Goal: Contribute content: Contribute content

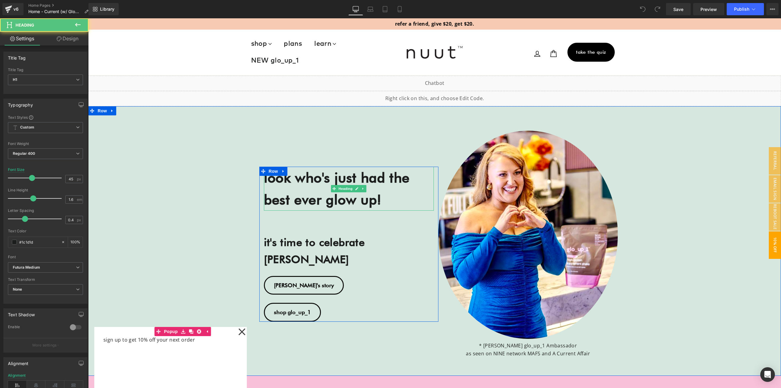
click at [321, 193] on strong "look who's just had the best ever glow up!" at bounding box center [337, 188] width 146 height 38
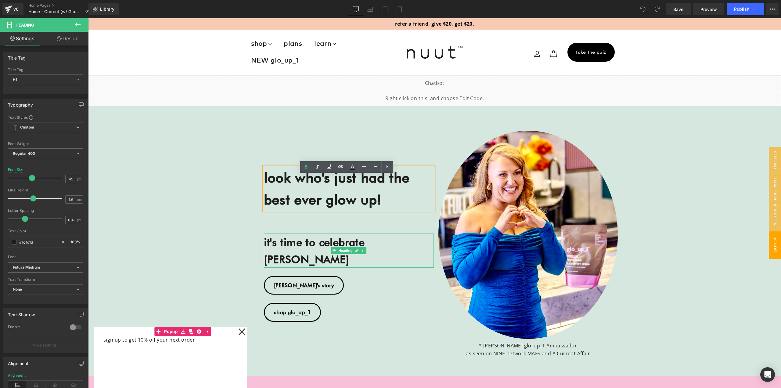
click at [302, 254] on strong "it's time to celebrate [PERSON_NAME]" at bounding box center [314, 251] width 101 height 30
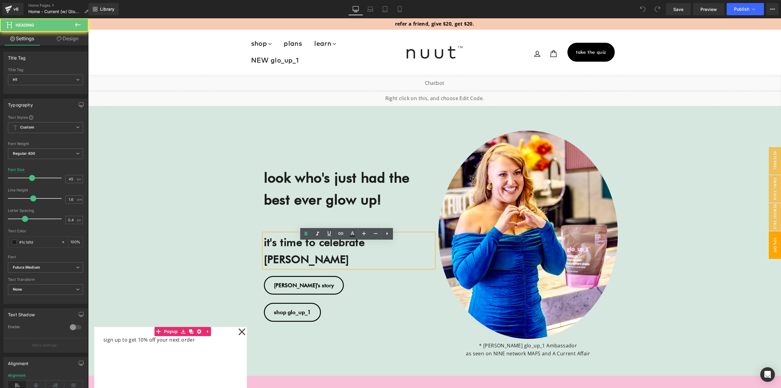
click at [291, 202] on strong "look who's just had the best ever glow up!" at bounding box center [337, 188] width 146 height 38
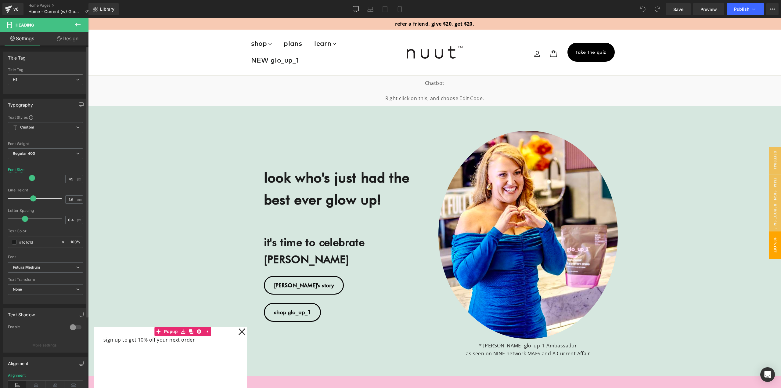
click at [35, 78] on span "H1" at bounding box center [45, 79] width 75 height 11
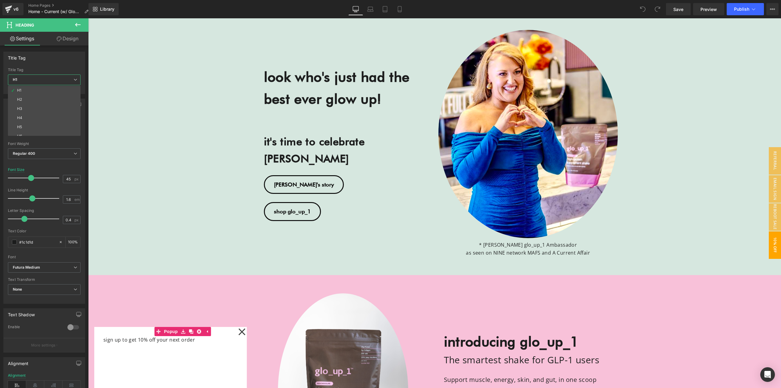
scroll to position [61, 0]
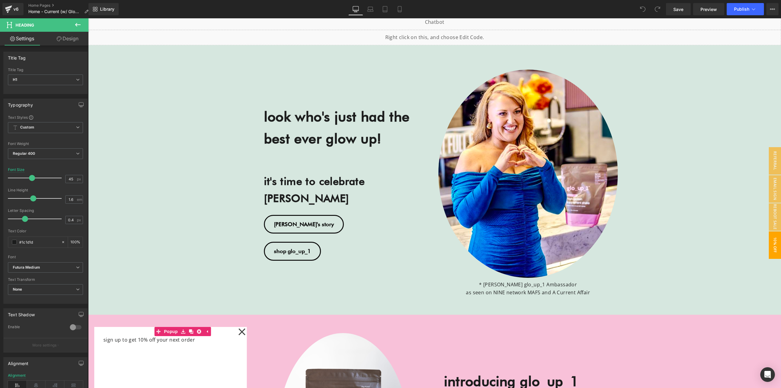
click at [298, 131] on strong "look who's just had the best ever glow up!" at bounding box center [337, 127] width 146 height 38
drag, startPoint x: 67, startPoint y: 75, endPoint x: 65, endPoint y: 83, distance: 8.1
click at [67, 75] on span "H1" at bounding box center [45, 79] width 75 height 11
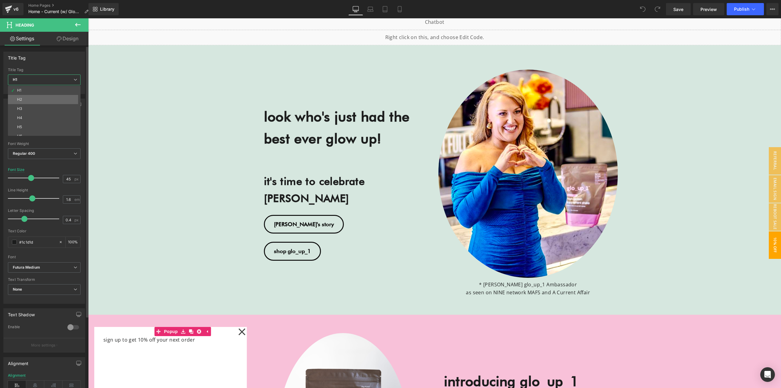
click at [37, 99] on li "H2" at bounding box center [45, 99] width 75 height 9
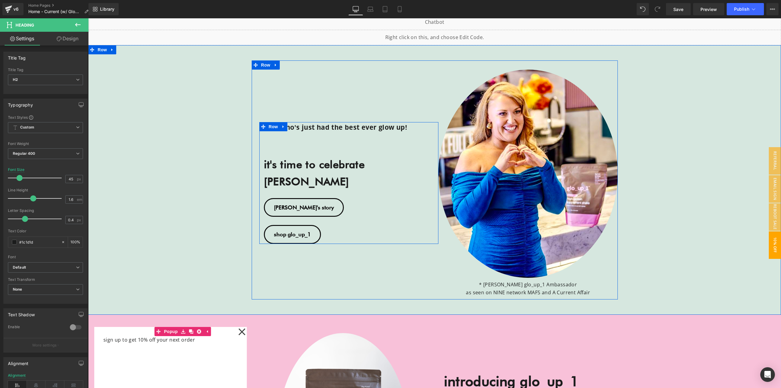
click at [293, 131] on strong "look who's just had the best ever glow up!" at bounding box center [335, 127] width 143 height 9
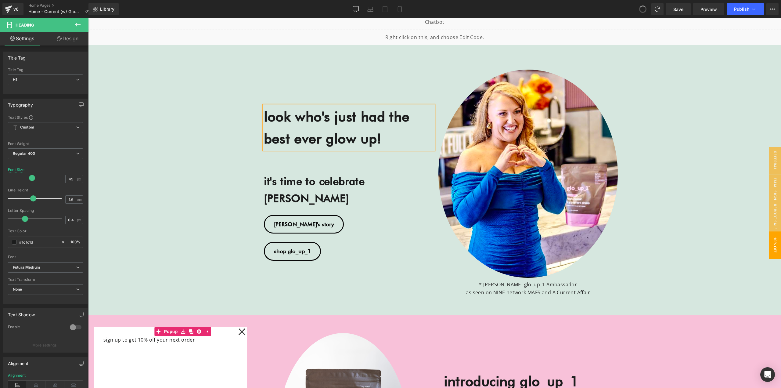
scroll to position [45, 0]
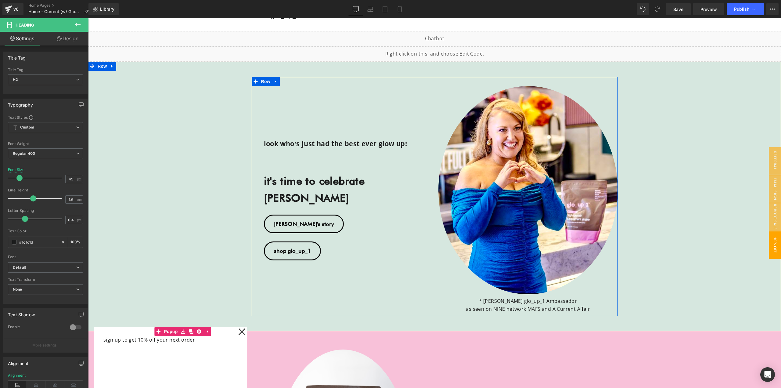
click at [325, 148] on strong "look who's just had the best ever glow up!" at bounding box center [335, 143] width 143 height 9
click at [72, 178] on input "45" at bounding box center [71, 179] width 11 height 8
type input "45"
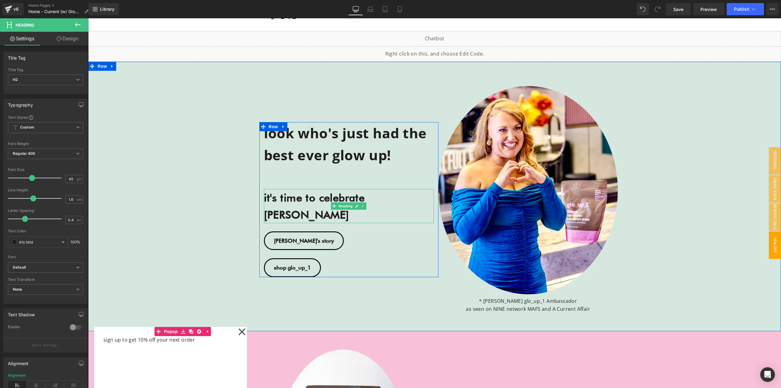
click at [279, 209] on strong "it's time to celebrate [PERSON_NAME]" at bounding box center [314, 206] width 101 height 30
click at [371, 13] on link "Laptop" at bounding box center [370, 9] width 15 height 12
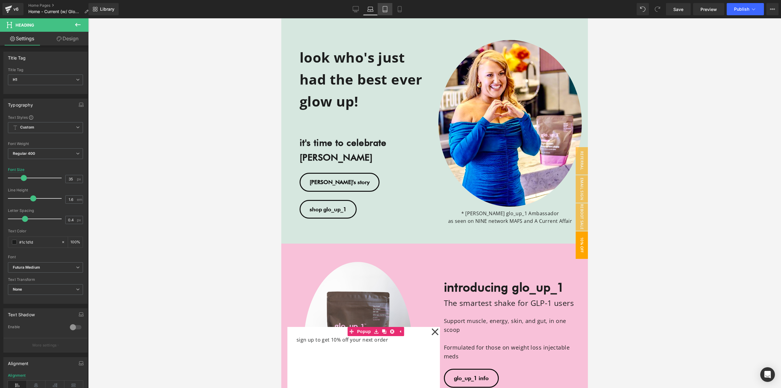
click at [383, 10] on icon at bounding box center [385, 9] width 6 height 6
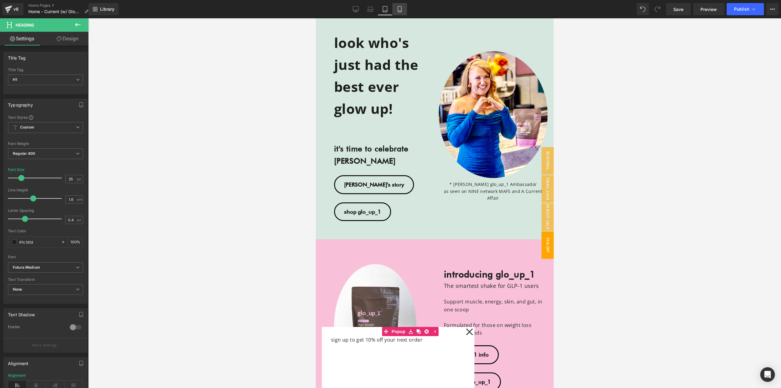
click at [397, 9] on icon at bounding box center [400, 9] width 6 height 6
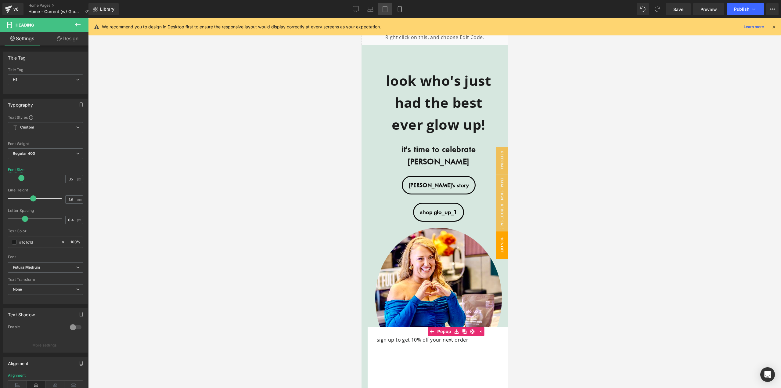
click at [384, 10] on icon at bounding box center [385, 9] width 6 height 6
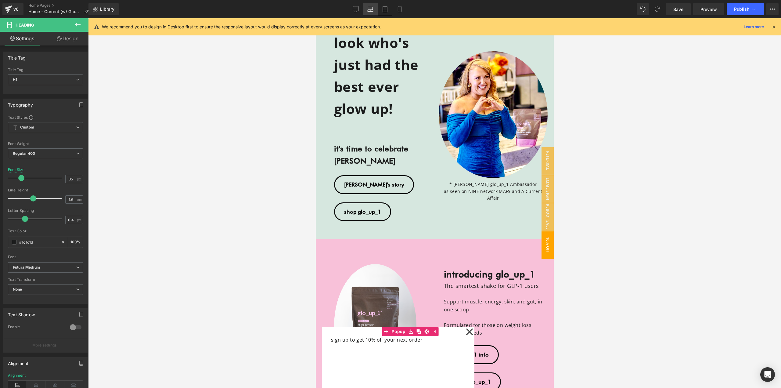
click at [371, 11] on icon at bounding box center [370, 9] width 6 height 6
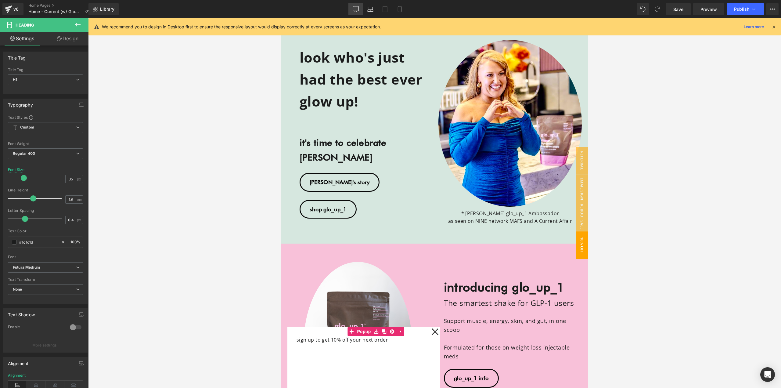
click at [357, 11] on icon at bounding box center [356, 9] width 6 height 6
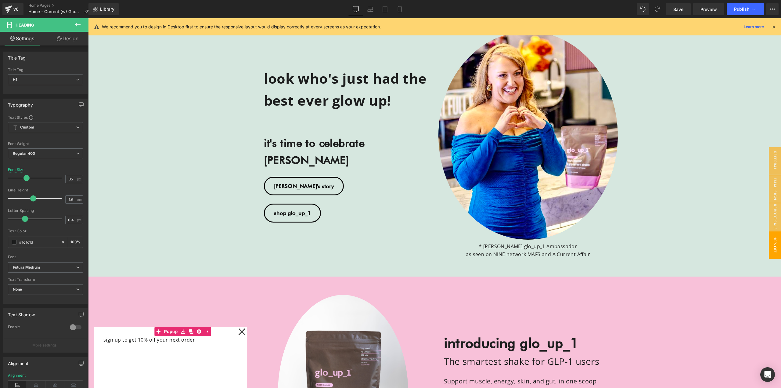
click at [772, 26] on icon at bounding box center [773, 26] width 5 height 5
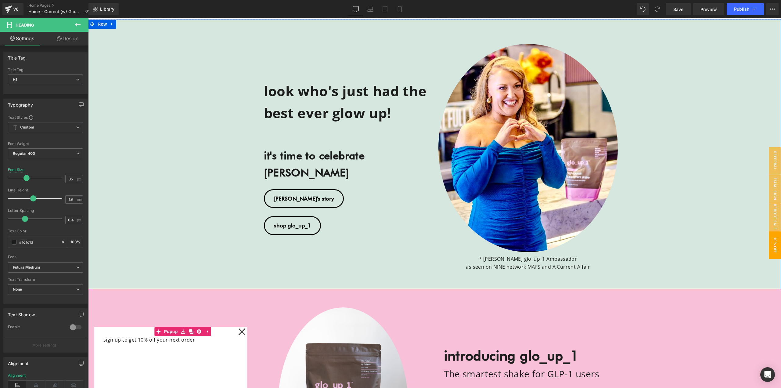
scroll to position [69, 0]
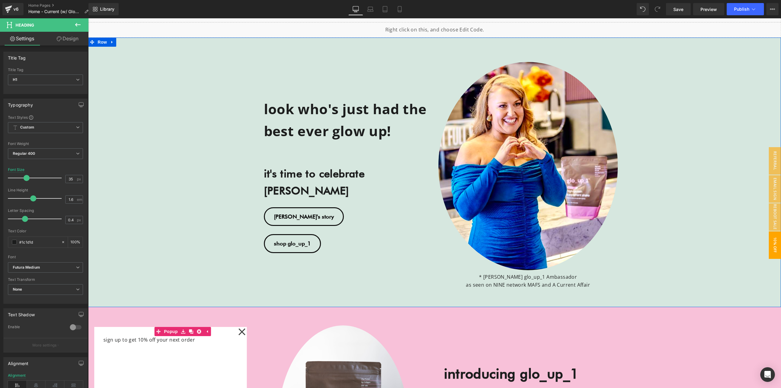
click at [292, 183] on strong "it's time to celebrate [PERSON_NAME]" at bounding box center [314, 182] width 101 height 30
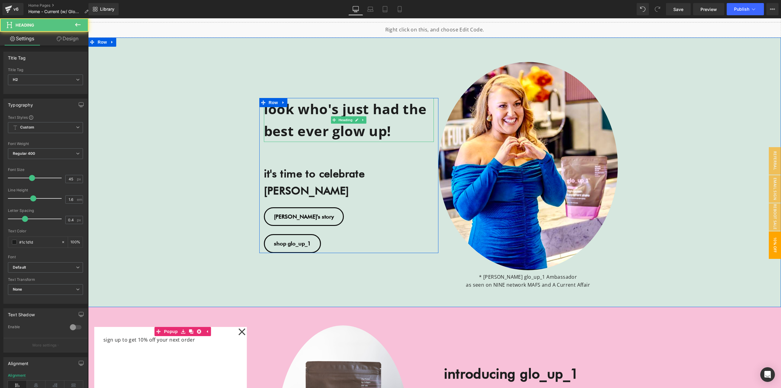
click at [275, 134] on strong "look who's just had the best ever glow up!" at bounding box center [345, 119] width 163 height 41
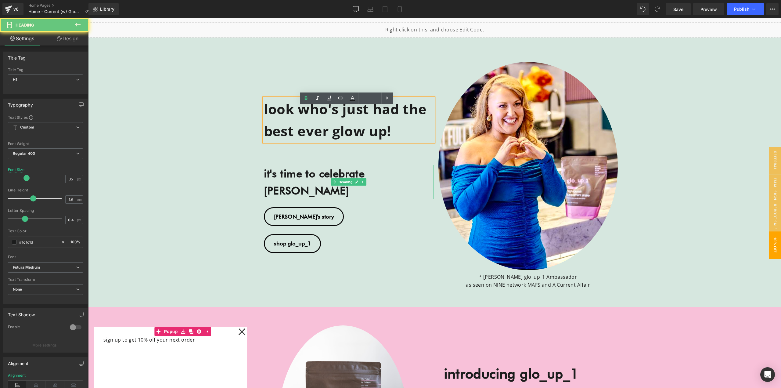
click at [282, 186] on strong "it's time to celebrate [PERSON_NAME]" at bounding box center [314, 182] width 101 height 30
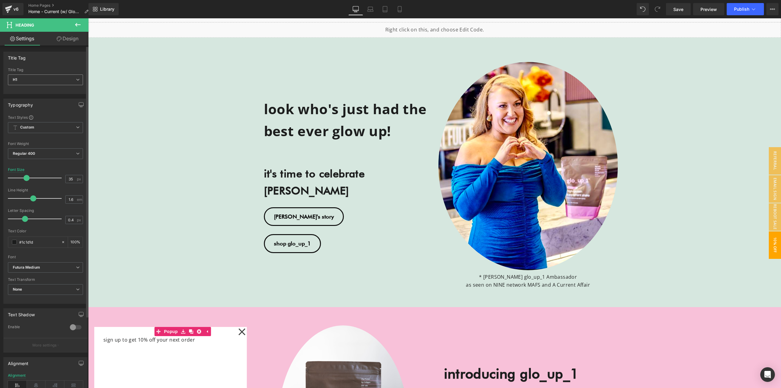
click at [27, 82] on span "H1" at bounding box center [45, 79] width 75 height 11
click at [35, 108] on li "H3" at bounding box center [45, 108] width 75 height 9
drag, startPoint x: 662, startPoint y: 9, endPoint x: 626, endPoint y: 18, distance: 37.2
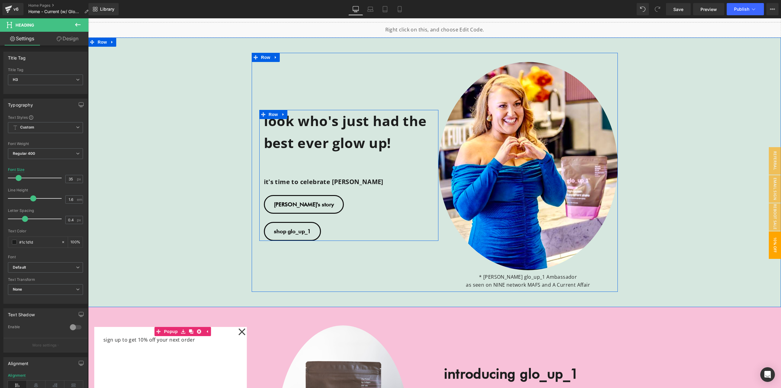
click at [286, 179] on strong "it's time to celebrate [PERSON_NAME]" at bounding box center [324, 181] width 120 height 9
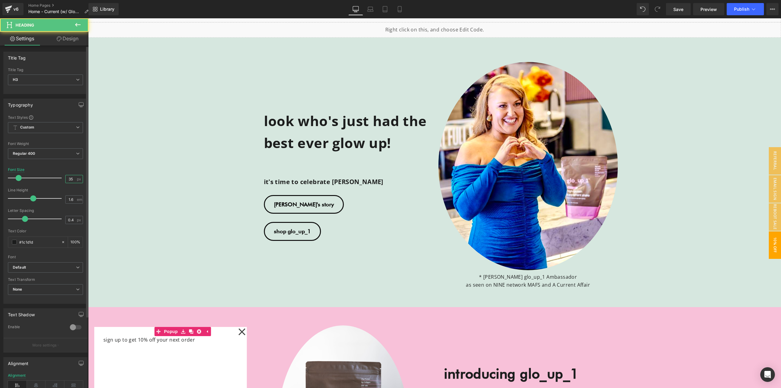
click at [70, 182] on input "35" at bounding box center [71, 179] width 11 height 8
type input "35"
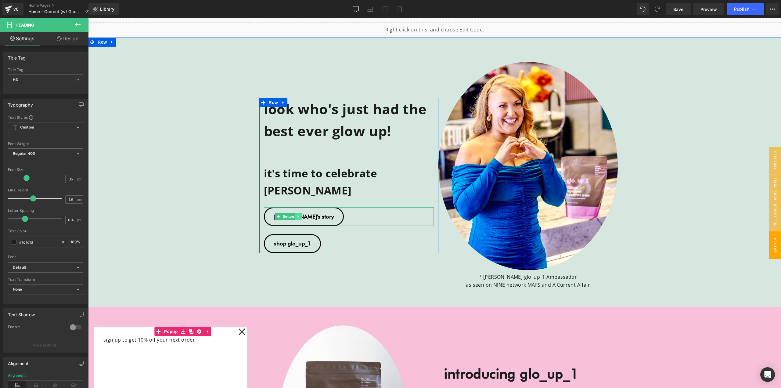
click at [298, 213] on link at bounding box center [298, 216] width 6 height 7
click at [302, 213] on link "[PERSON_NAME]'s story" at bounding box center [304, 216] width 80 height 19
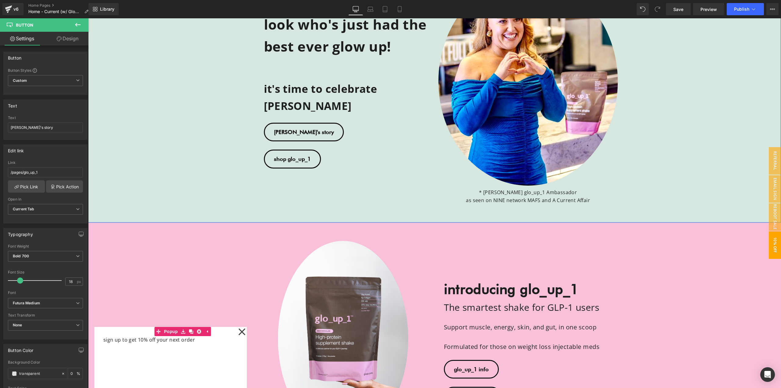
scroll to position [191, 0]
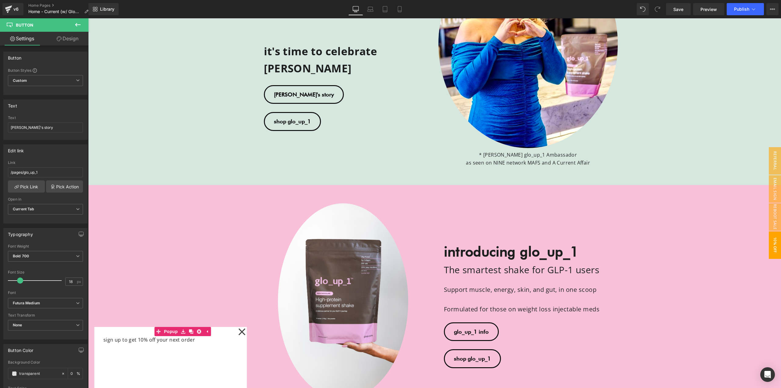
click at [488, 257] on strong "introducing glo_up_1" at bounding box center [511, 251] width 135 height 16
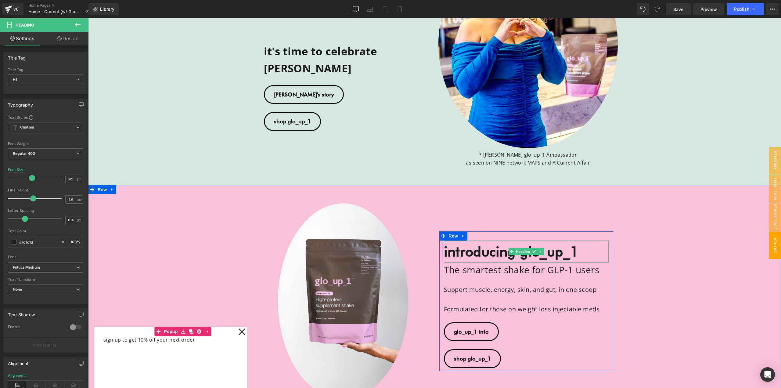
click at [477, 253] on strong "introducing glo_up_1" at bounding box center [511, 251] width 135 height 16
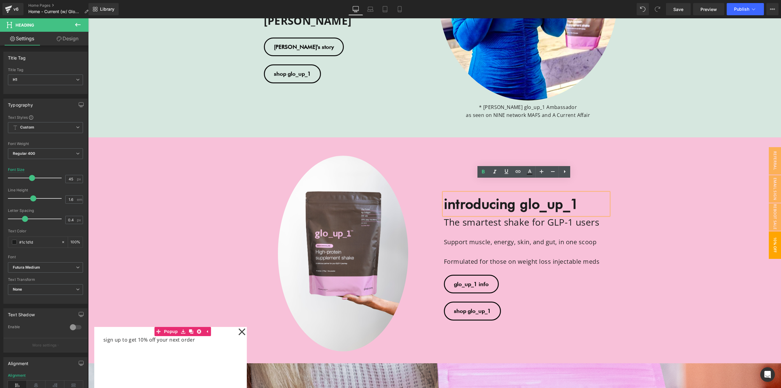
scroll to position [252, 0]
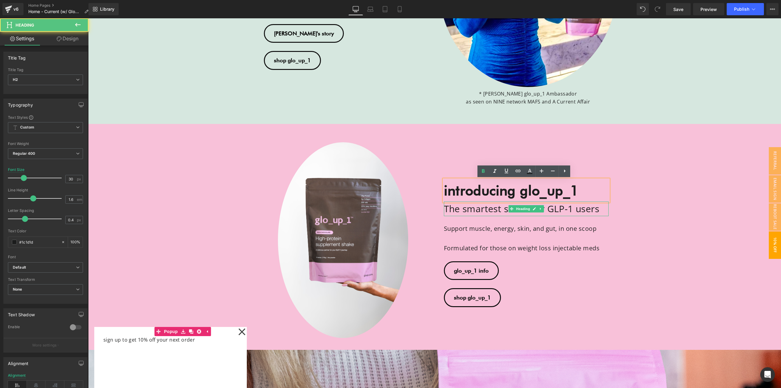
click at [466, 211] on h2 "The smartest shake for GLP-1 users" at bounding box center [526, 208] width 165 height 15
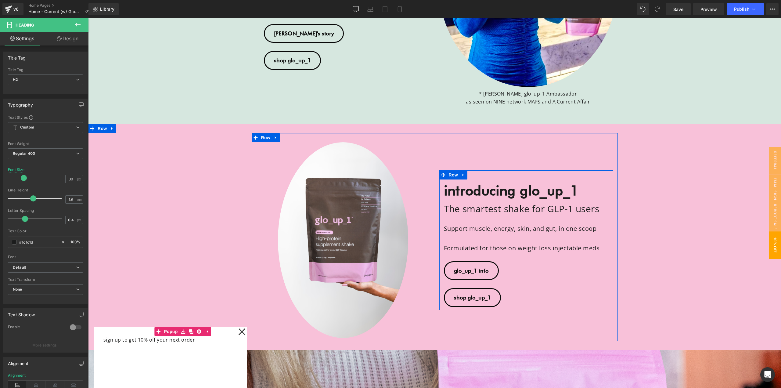
click at [464, 190] on strong "introducing glo_up_1" at bounding box center [511, 190] width 135 height 16
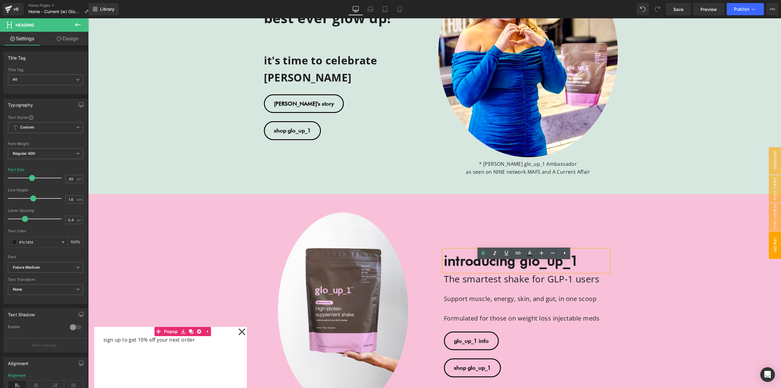
scroll to position [191, 0]
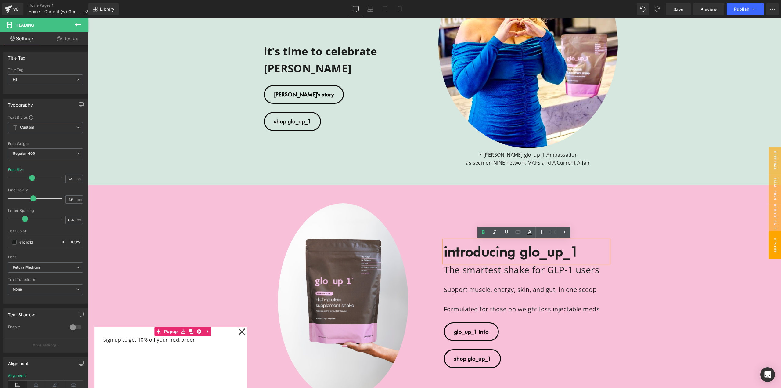
click at [474, 295] on p at bounding box center [526, 299] width 165 height 10
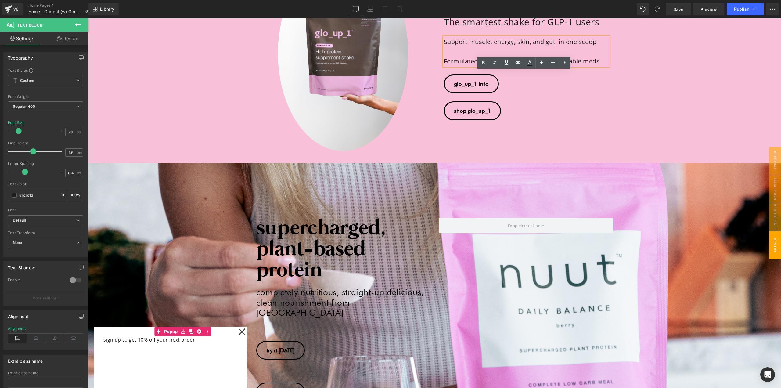
scroll to position [557, 0]
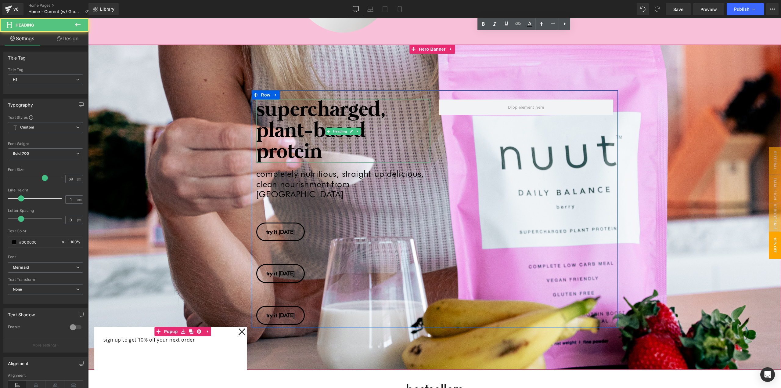
click at [298, 124] on h1 "supercharged, plant-based protein" at bounding box center [343, 130] width 174 height 63
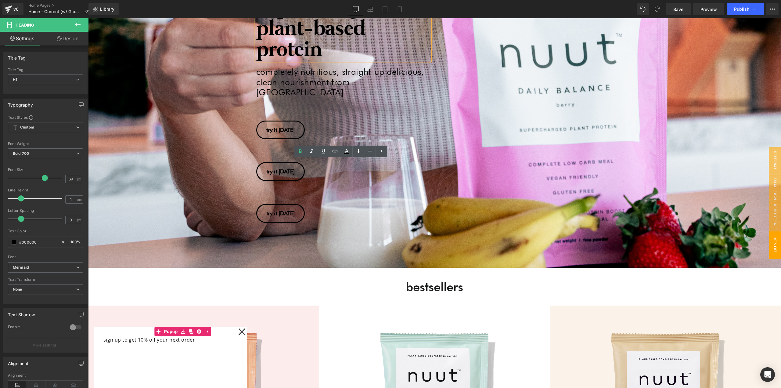
scroll to position [679, 0]
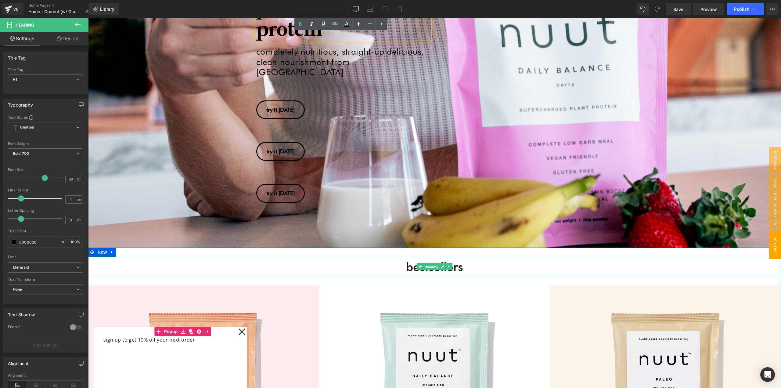
click at [425, 263] on span "Heading" at bounding box center [431, 266] width 16 height 7
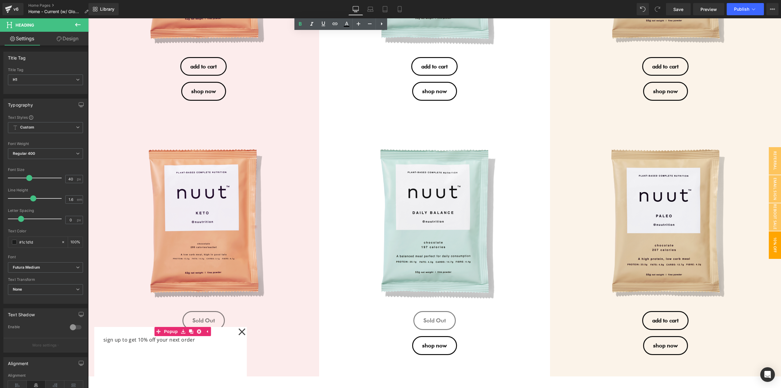
scroll to position [1503, 0]
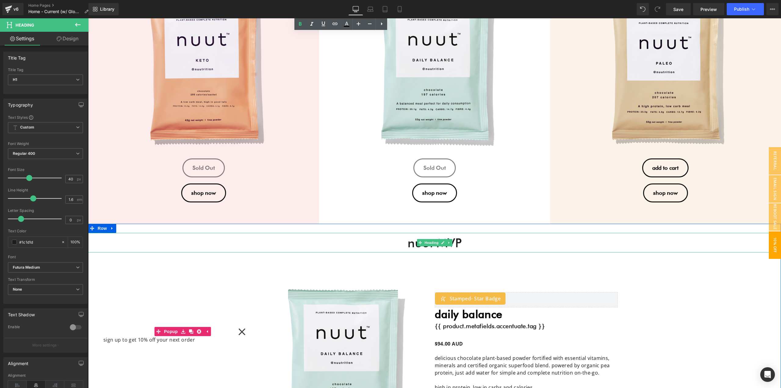
click at [442, 237] on span "nuut MVP" at bounding box center [435, 242] width 54 height 15
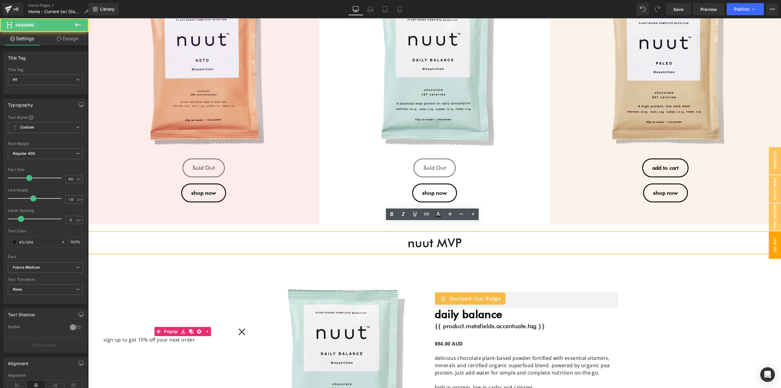
drag, startPoint x: 427, startPoint y: 231, endPoint x: 475, endPoint y: 236, distance: 47.8
click at [427, 235] on span "nuut MVP" at bounding box center [435, 242] width 54 height 15
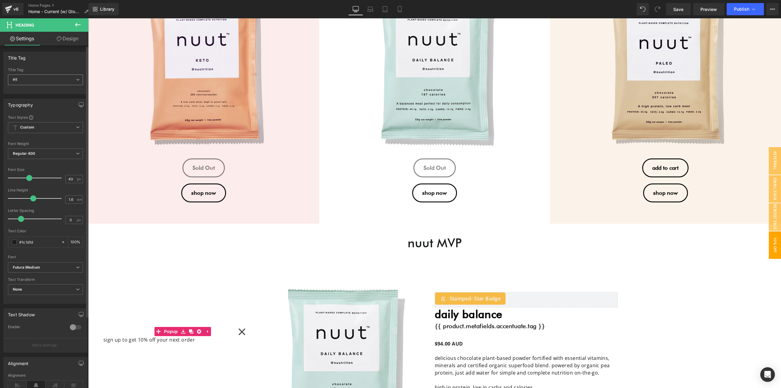
click at [34, 81] on span "H1" at bounding box center [45, 79] width 75 height 11
click at [38, 99] on li "H2" at bounding box center [45, 99] width 75 height 9
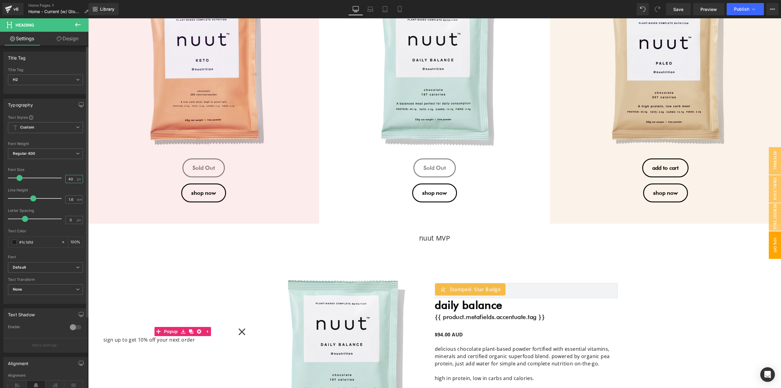
click at [73, 178] on input "40" at bounding box center [71, 179] width 11 height 8
type input "40"
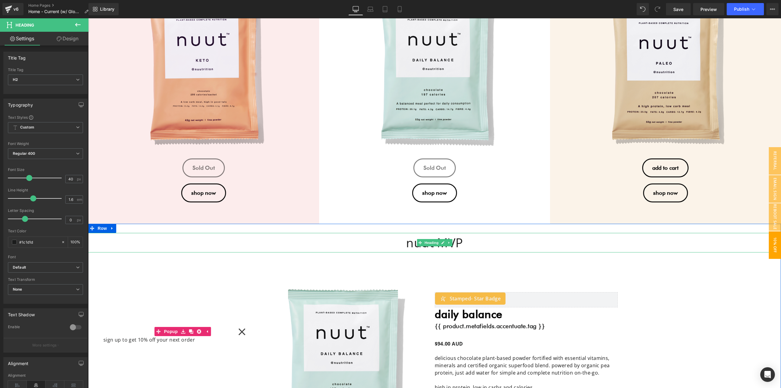
click at [430, 234] on div "nuut MVP Heading" at bounding box center [434, 243] width 693 height 20
click at [504, 234] on h2 "nuut MVP" at bounding box center [434, 243] width 693 height 20
click at [58, 266] on b "Default" at bounding box center [44, 267] width 63 height 5
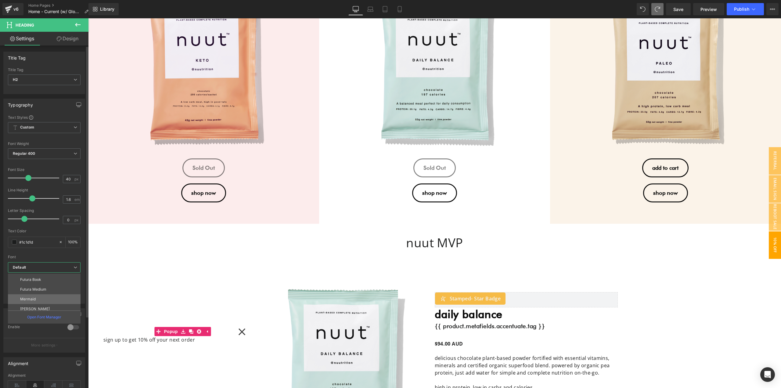
scroll to position [31, 0]
click at [39, 287] on p "Futura Medium" at bounding box center [33, 287] width 26 height 4
click at [71, 182] on input "40" at bounding box center [71, 179] width 11 height 8
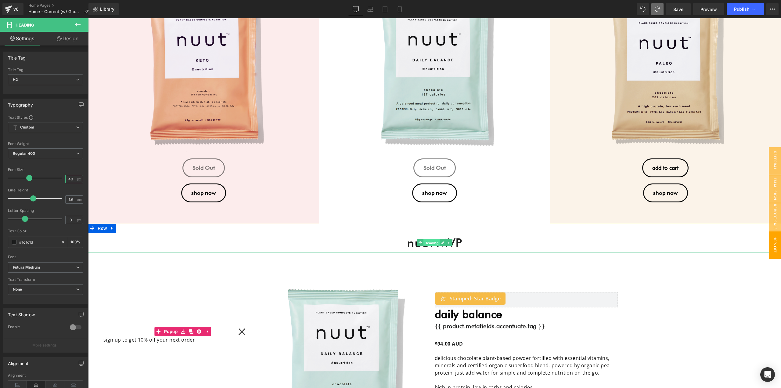
click at [429, 239] on span "Heading" at bounding box center [431, 242] width 16 height 7
click at [492, 233] on h2 "nuut MVP" at bounding box center [434, 243] width 693 height 20
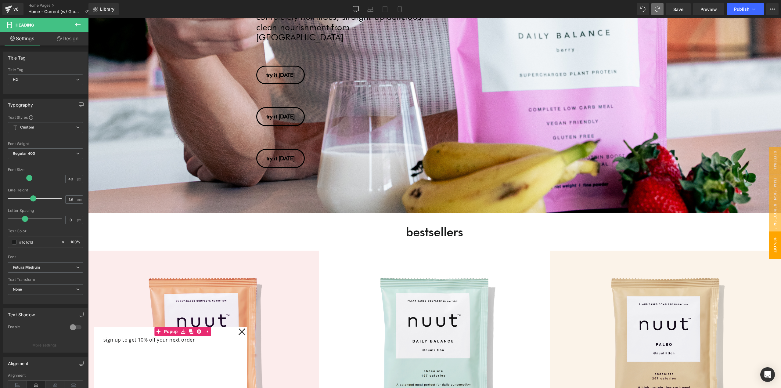
scroll to position [679, 0]
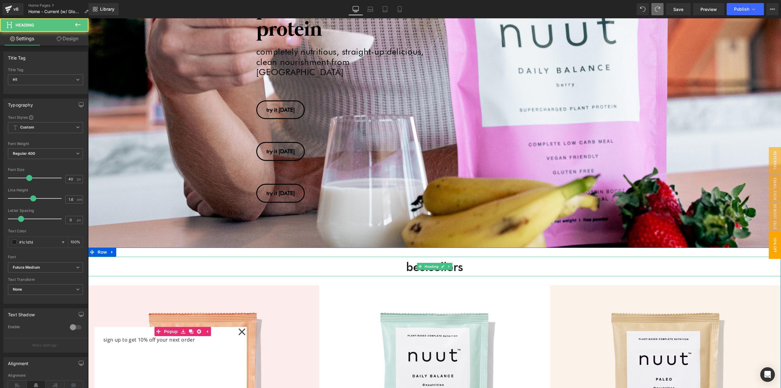
click at [426, 261] on span "bestsellers" at bounding box center [434, 266] width 57 height 15
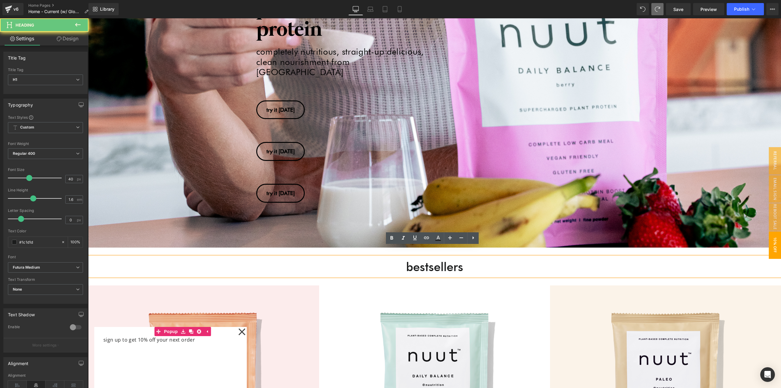
click at [444, 262] on span "bestsellers" at bounding box center [434, 266] width 57 height 15
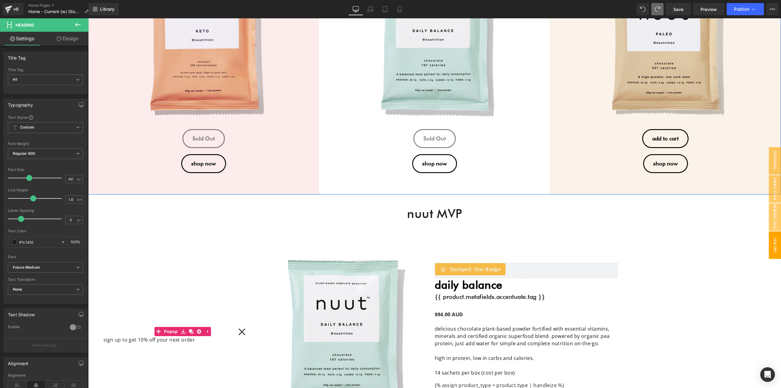
scroll to position [1533, 0]
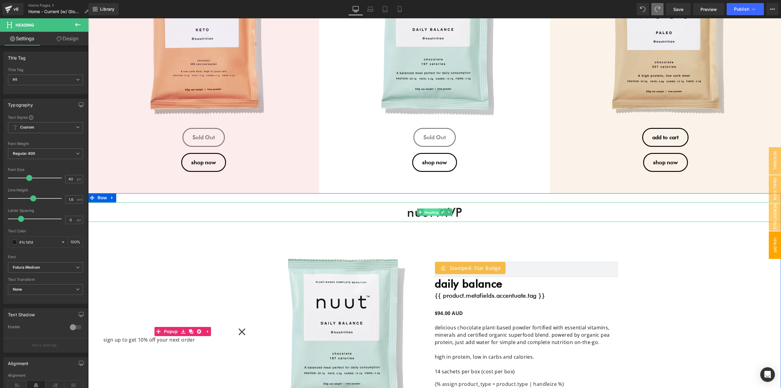
click at [429, 208] on span "Heading" at bounding box center [431, 211] width 16 height 7
click at [466, 206] on h2 "nuut MVP" at bounding box center [434, 212] width 693 height 20
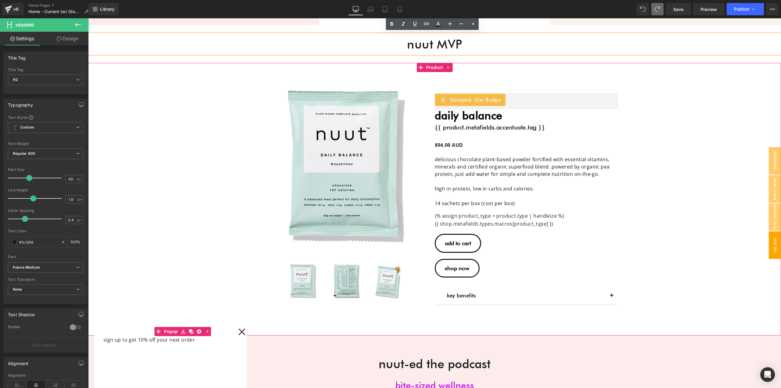
scroll to position [1808, 0]
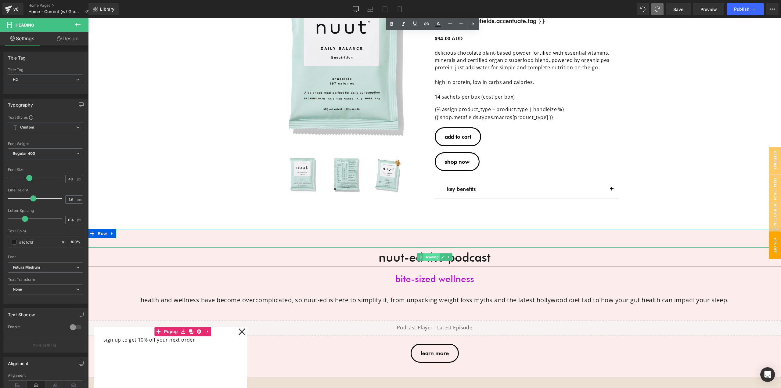
click at [428, 253] on span "Heading" at bounding box center [431, 256] width 16 height 7
click at [392, 250] on span "nuut-ed the podcast" at bounding box center [435, 257] width 112 height 15
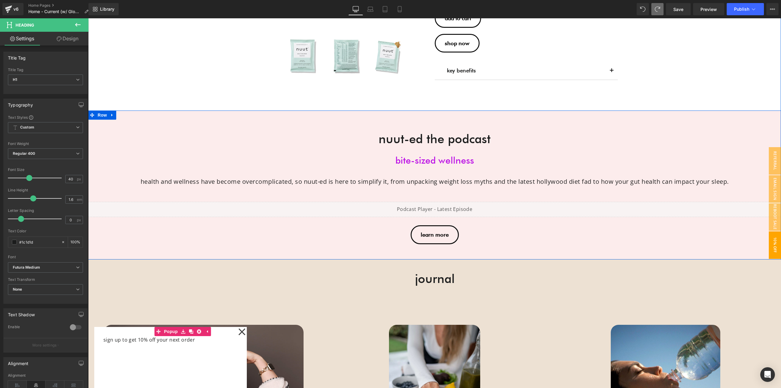
scroll to position [1991, 0]
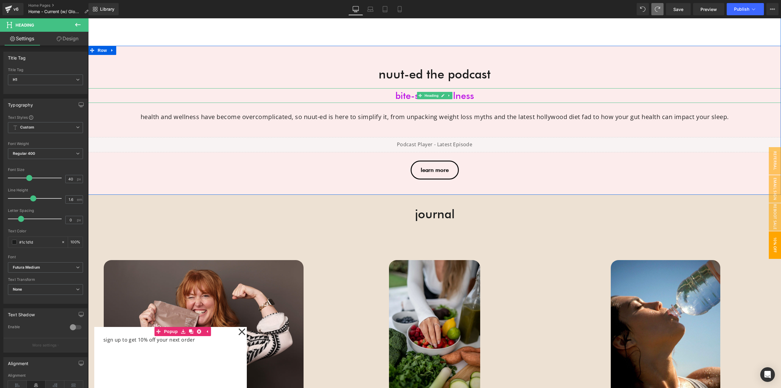
click at [403, 88] on h1 "bite-sized wellness" at bounding box center [434, 95] width 693 height 15
click at [395, 88] on h1 "bite-sized wellness" at bounding box center [434, 95] width 693 height 15
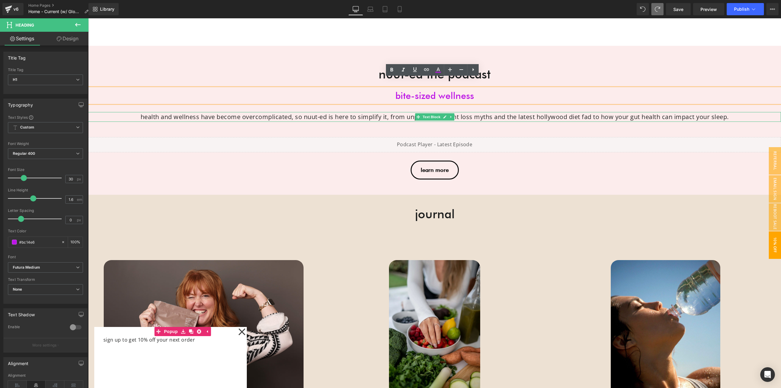
click at [402, 112] on p "health and wellness have become overcomplicated, so nuut-ed is here to simplify…" at bounding box center [435, 117] width 632 height 10
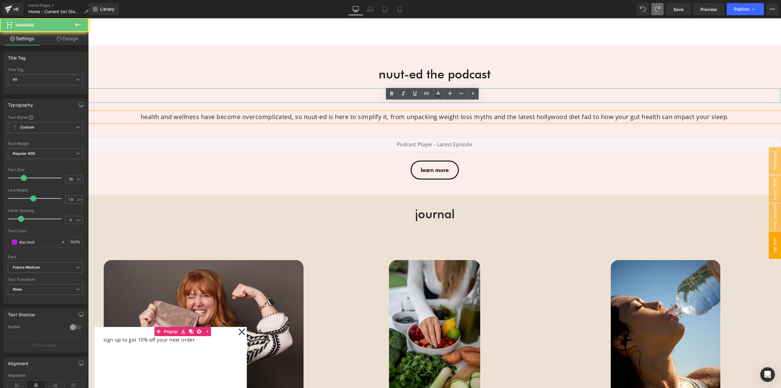
click at [400, 88] on h1 "bite-sized wellness" at bounding box center [434, 95] width 693 height 15
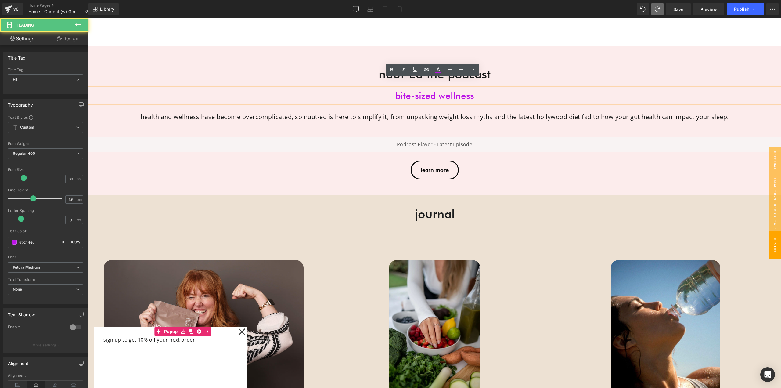
click at [438, 88] on h1 "bite-sized wellness" at bounding box center [434, 95] width 693 height 15
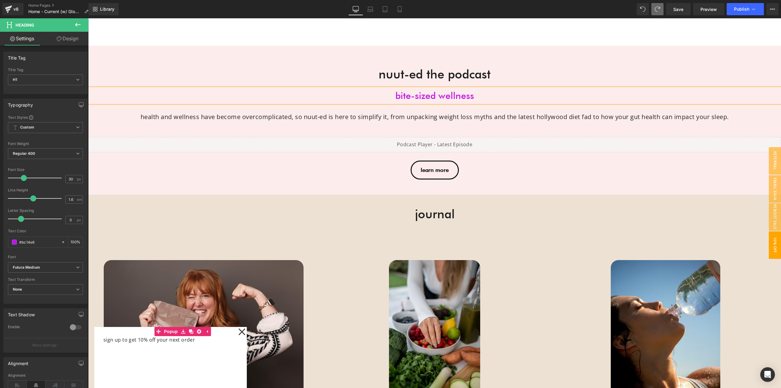
click at [76, 27] on icon at bounding box center [77, 24] width 7 height 7
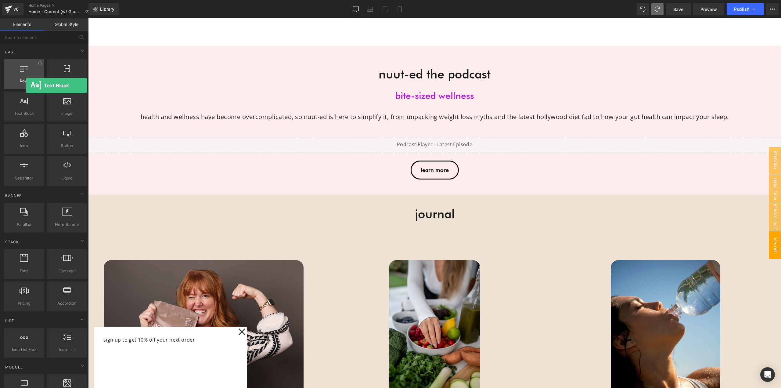
drag, startPoint x: 36, startPoint y: 109, endPoint x: 26, endPoint y: 85, distance: 25.6
click at [26, 85] on div "Row rows, columns, layouts, div Heading headings, titles, h1,h2,h3,h4,h5,h6 Tex…" at bounding box center [45, 122] width 86 height 129
click at [769, 241] on span "10% off" at bounding box center [775, 244] width 12 height 27
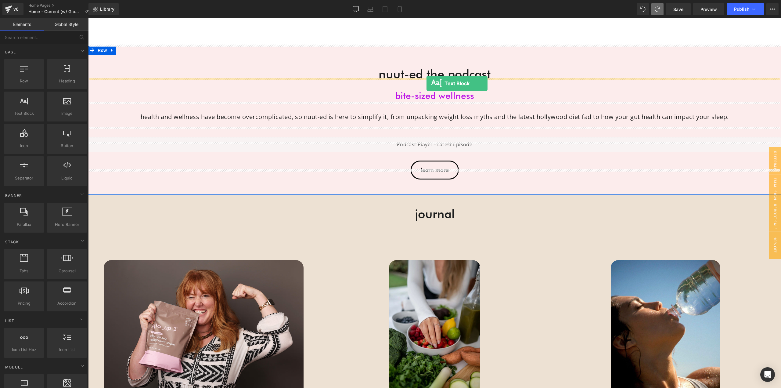
drag, startPoint x: 117, startPoint y: 128, endPoint x: 427, endPoint y: 83, distance: 313.2
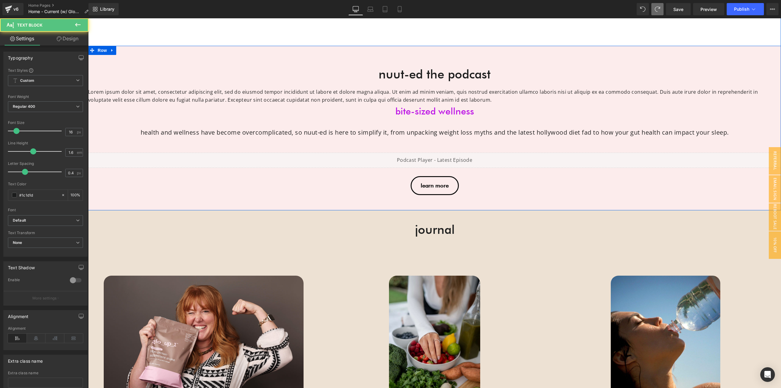
click at [423, 107] on span "Heading" at bounding box center [431, 110] width 16 height 7
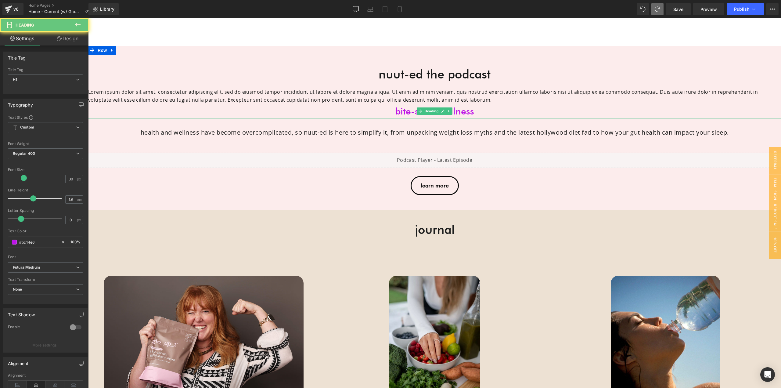
click at [404, 104] on h1 "bite-sized wellness" at bounding box center [434, 111] width 693 height 15
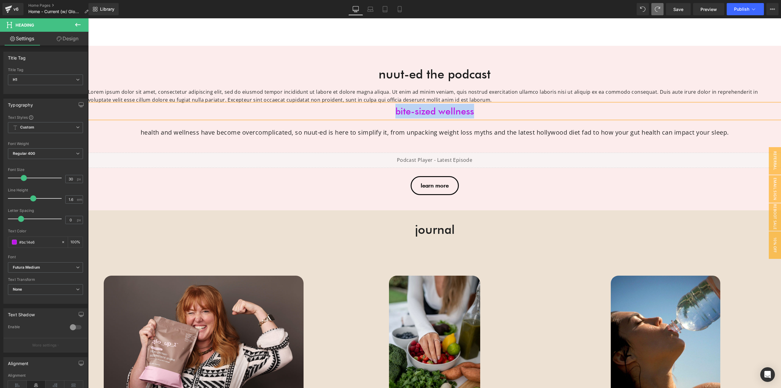
copy h1 "bite-sized wellness"
click at [376, 88] on p "Lorem ipsum dolor sit amet, consectetur adipiscing elit, sed do eiusmod tempor …" at bounding box center [434, 96] width 693 height 16
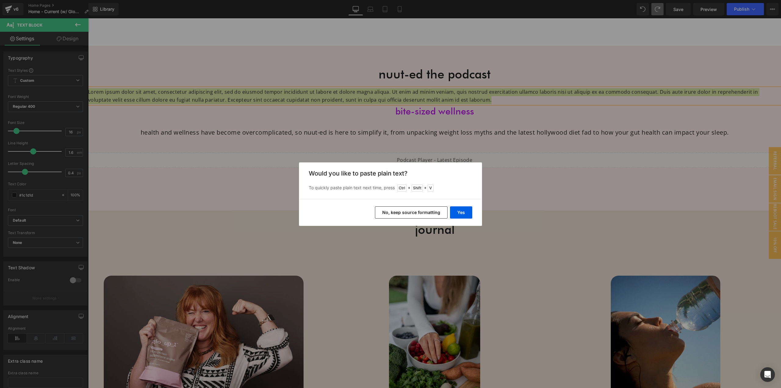
click at [434, 211] on button "No, keep source formatting" at bounding box center [411, 212] width 73 height 12
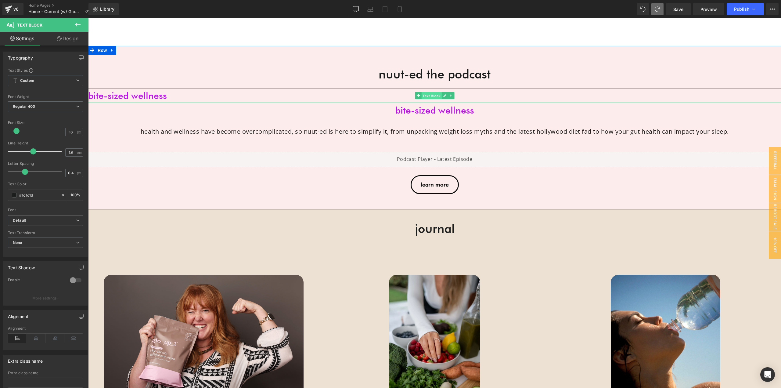
click at [430, 92] on span "Text Block" at bounding box center [431, 95] width 20 height 7
click at [38, 337] on icon at bounding box center [36, 337] width 19 height 9
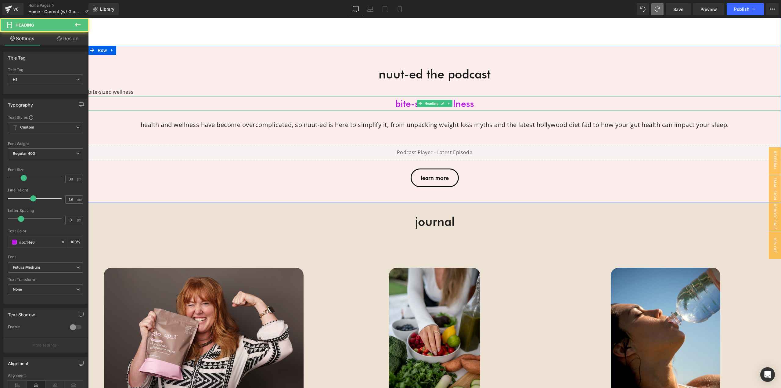
click at [410, 96] on h1 "bite-sized wellness" at bounding box center [434, 103] width 693 height 15
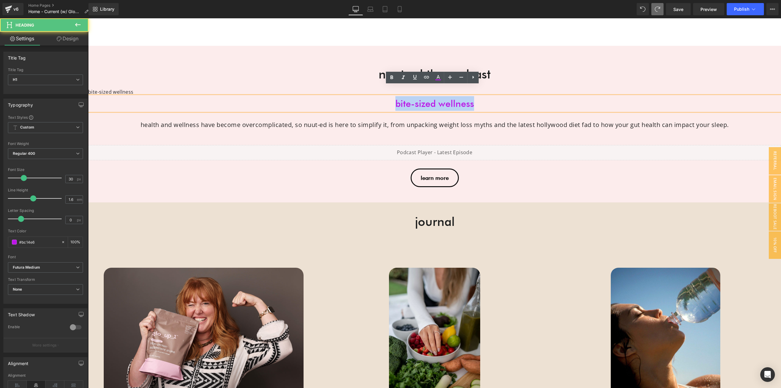
copy h1 "bite-sized wellness"
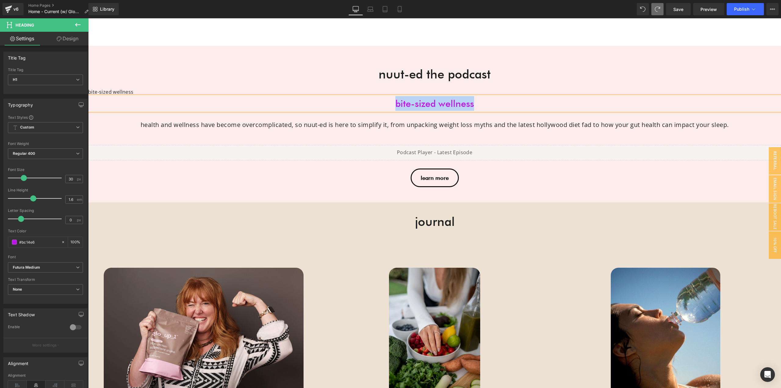
click at [364, 88] on div "bite-sized wellness" at bounding box center [434, 92] width 693 height 8
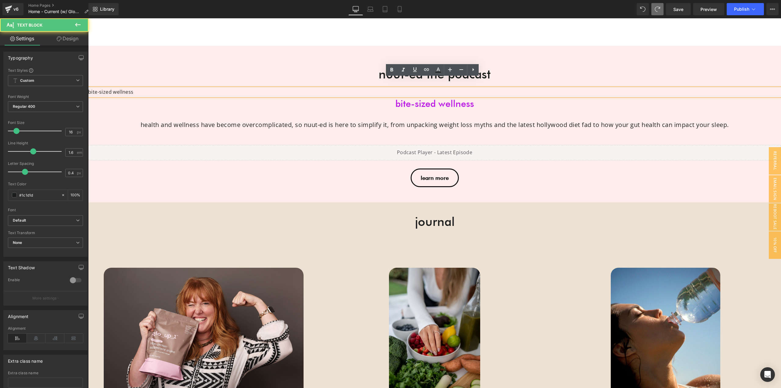
click at [360, 88] on div "bite-sized wellness" at bounding box center [434, 92] width 693 height 8
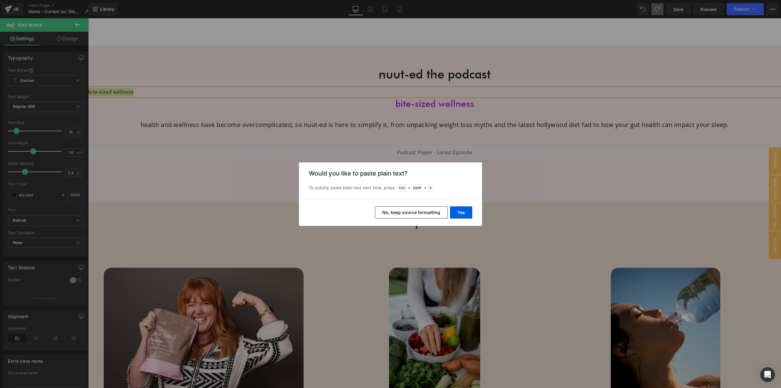
click at [414, 212] on button "No, keep source formatting" at bounding box center [411, 212] width 73 height 12
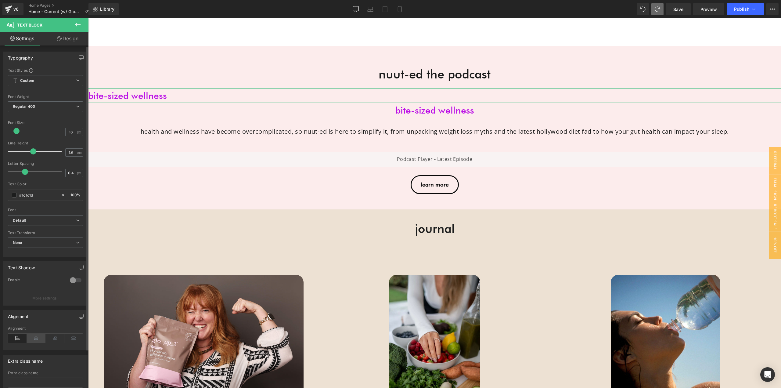
click at [37, 336] on icon at bounding box center [36, 337] width 19 height 9
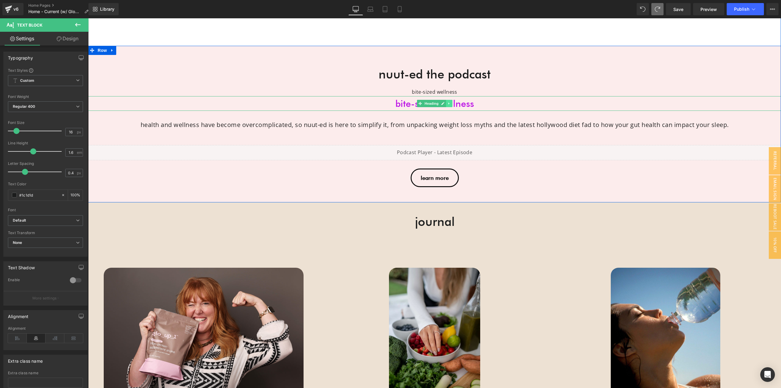
click at [448, 102] on icon at bounding box center [449, 104] width 3 height 4
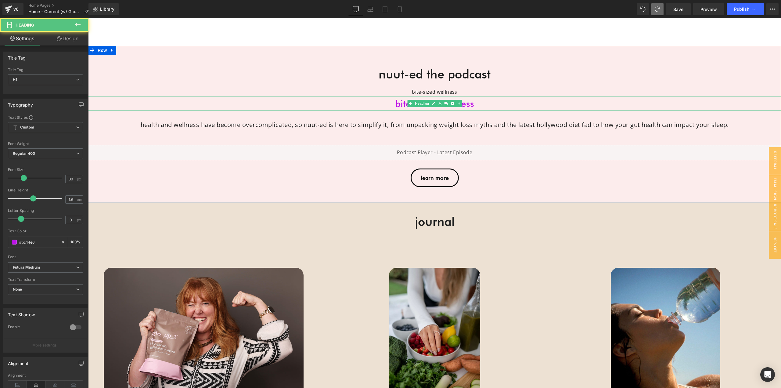
click at [470, 96] on h1 "bite-sized wellness" at bounding box center [434, 103] width 693 height 15
copy h1 "bite-sized wellness"
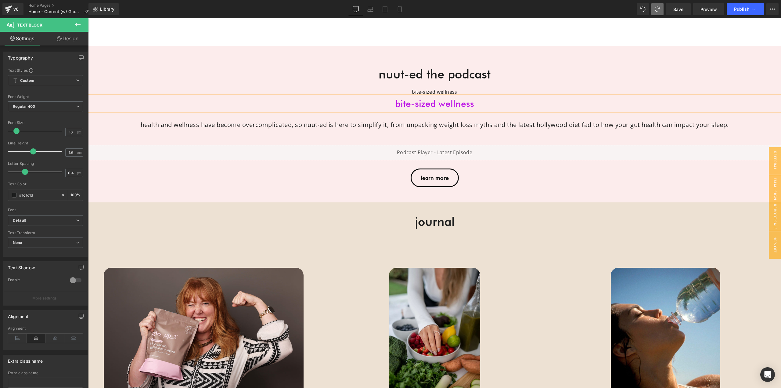
click at [461, 88] on div "bite-sized wellness" at bounding box center [434, 92] width 693 height 8
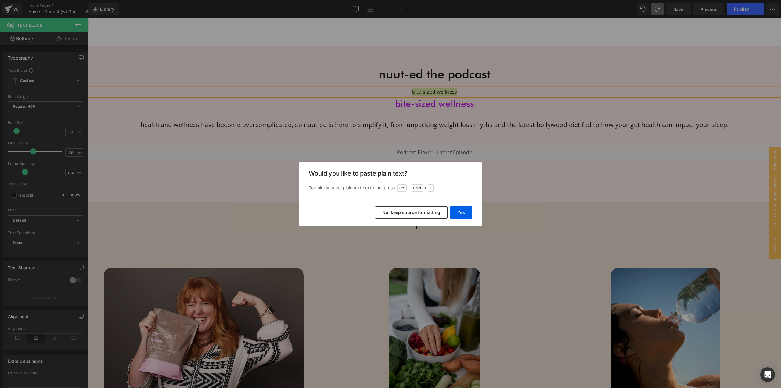
click at [407, 215] on button "No, keep source formatting" at bounding box center [411, 212] width 73 height 12
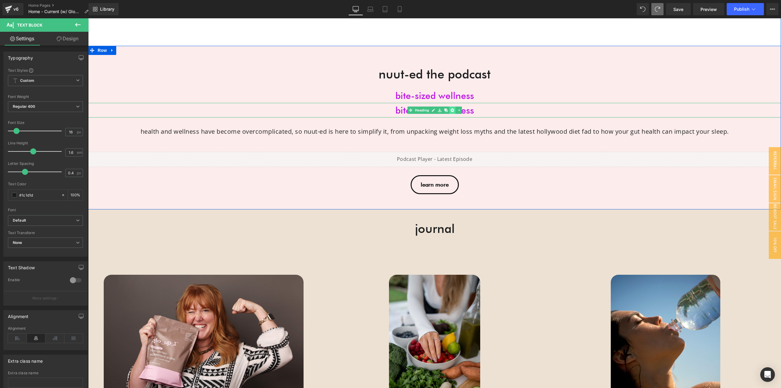
click at [451, 108] on icon at bounding box center [452, 110] width 3 height 4
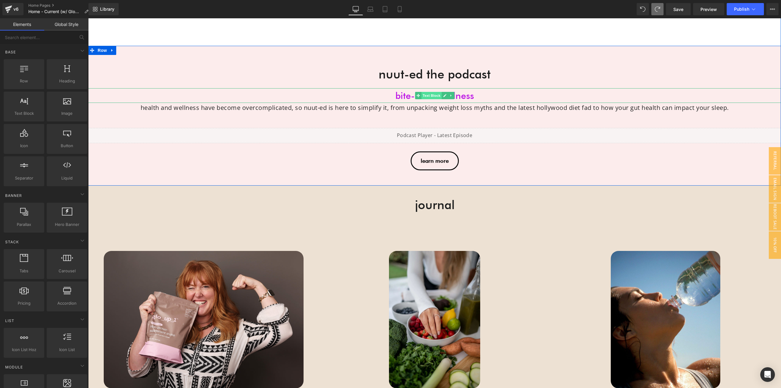
click at [421, 92] on span "Text Block" at bounding box center [431, 95] width 20 height 7
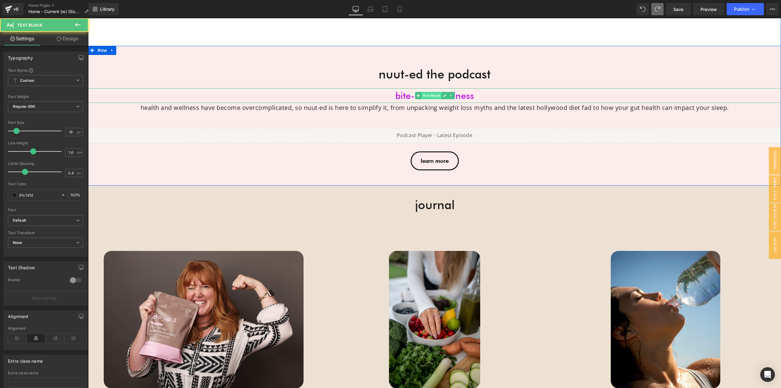
click at [435, 92] on span "Text Block" at bounding box center [431, 95] width 20 height 7
click at [421, 92] on span "Text Block" at bounding box center [431, 95] width 20 height 7
click at [67, 40] on link "Design" at bounding box center [67, 39] width 44 height 14
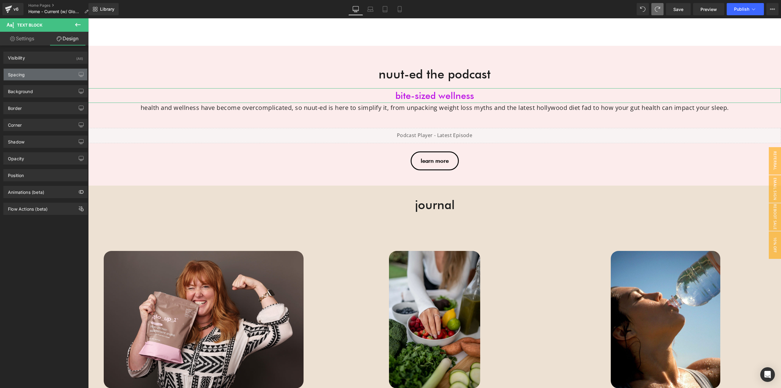
click at [38, 75] on div "Spacing" at bounding box center [46, 75] width 84 height 12
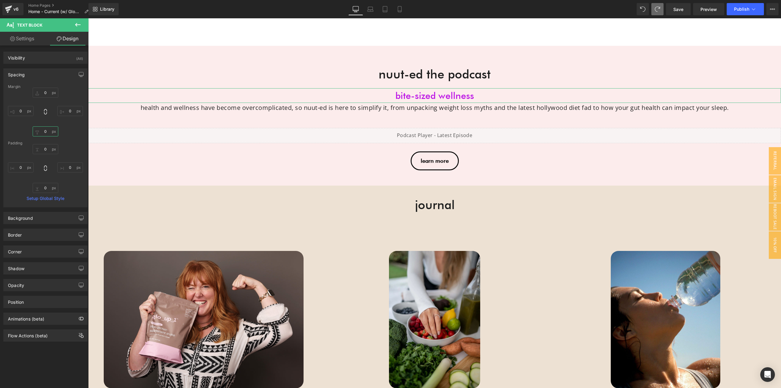
click at [47, 130] on input "text" at bounding box center [46, 131] width 26 height 10
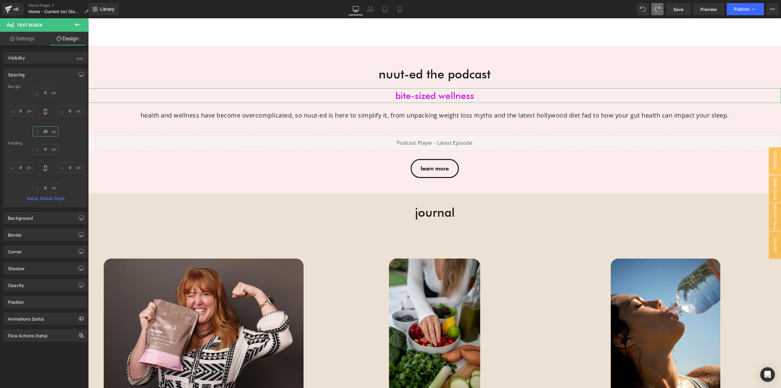
type input "25"
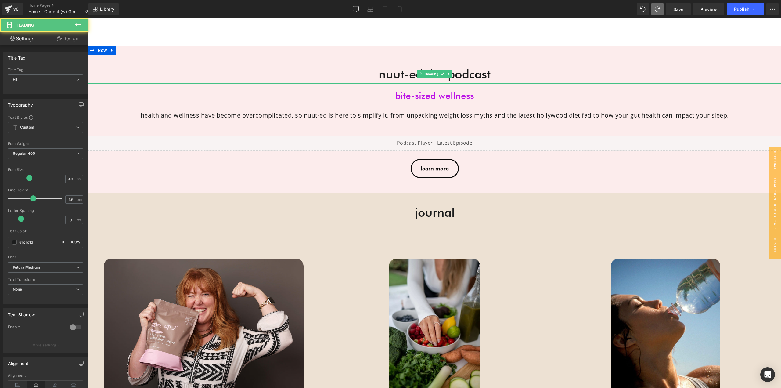
click at [400, 69] on span "nuut-ed the podcast" at bounding box center [435, 74] width 112 height 15
click at [431, 206] on span "journal" at bounding box center [435, 212] width 40 height 15
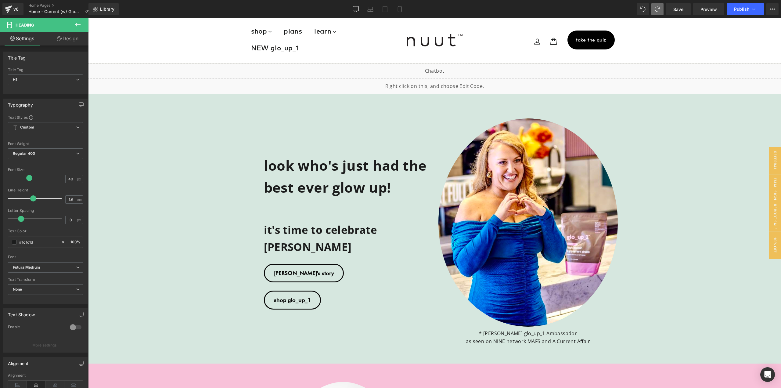
scroll to position [0, 0]
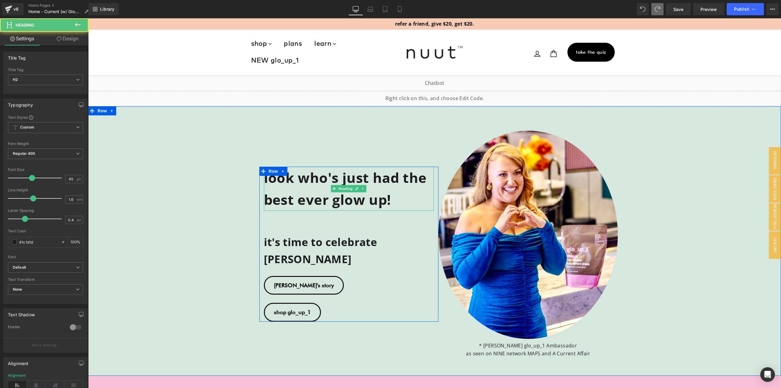
click at [300, 193] on strong "look who's just had the best ever glow up!" at bounding box center [345, 188] width 163 height 41
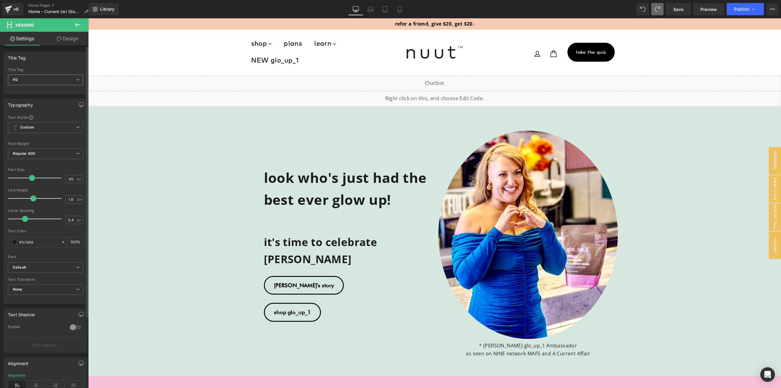
click at [54, 79] on span "H2" at bounding box center [45, 79] width 75 height 11
click at [54, 79] on span "H2" at bounding box center [44, 79] width 73 height 11
click at [75, 23] on icon at bounding box center [77, 24] width 7 height 7
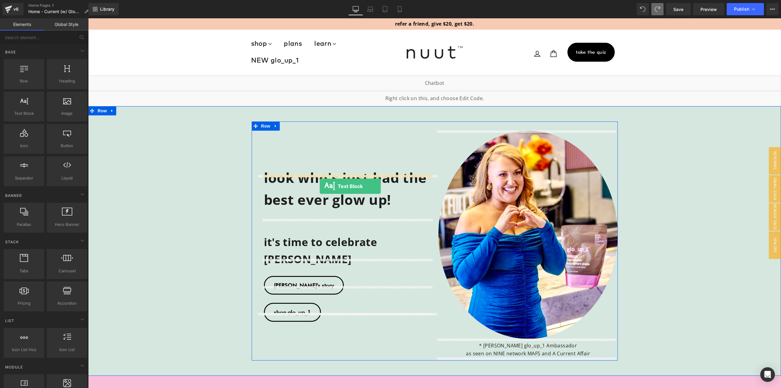
drag, startPoint x: 109, startPoint y: 129, endPoint x: 322, endPoint y: 184, distance: 220.0
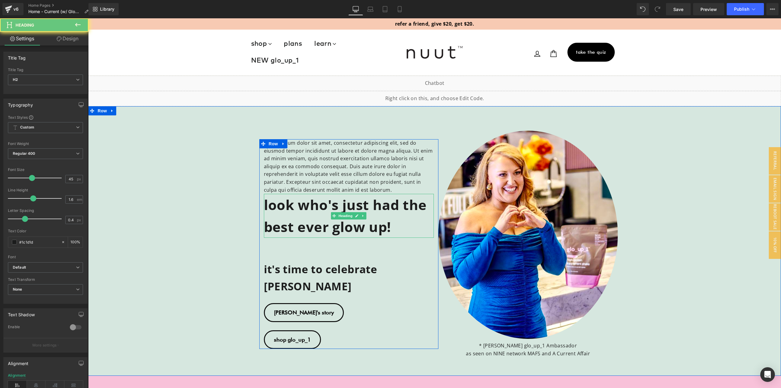
click at [311, 215] on strong "look who's just had the best ever glow up!" at bounding box center [345, 215] width 163 height 41
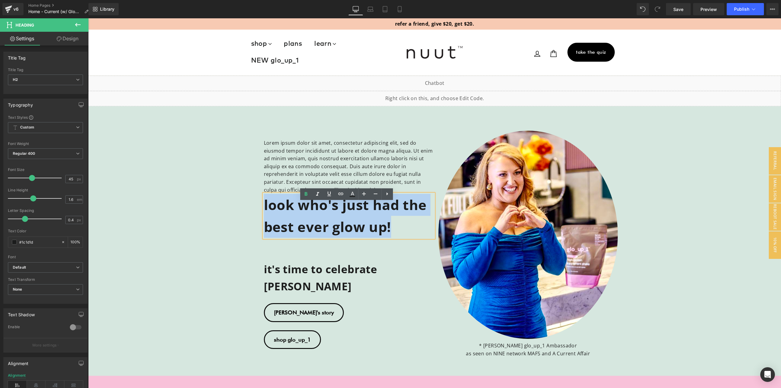
copy strong "look who's just had the best ever glow up!"
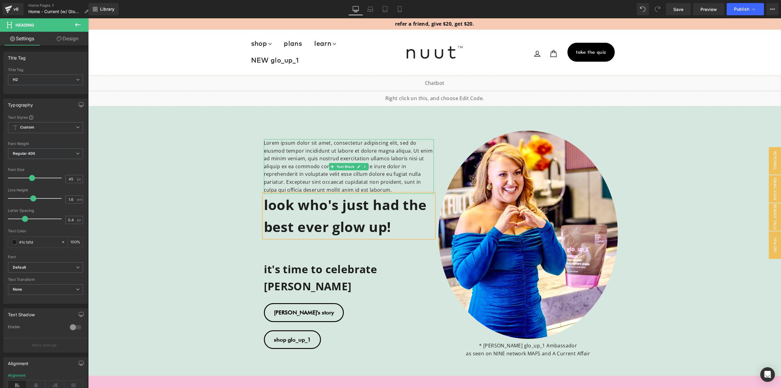
click at [321, 160] on p "Lorem ipsum dolor sit amet, consectetur adipiscing elit, sed do eiusmod tempor …" at bounding box center [349, 166] width 170 height 55
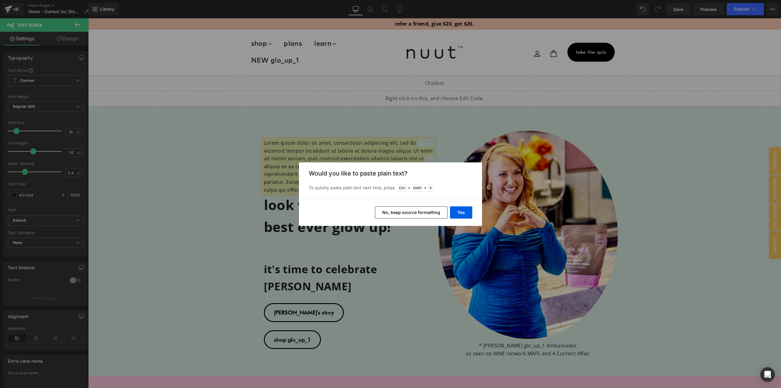
drag, startPoint x: 425, startPoint y: 214, endPoint x: 299, endPoint y: 193, distance: 128.0
click at [425, 214] on button "No, keep source formatting" at bounding box center [411, 212] width 73 height 12
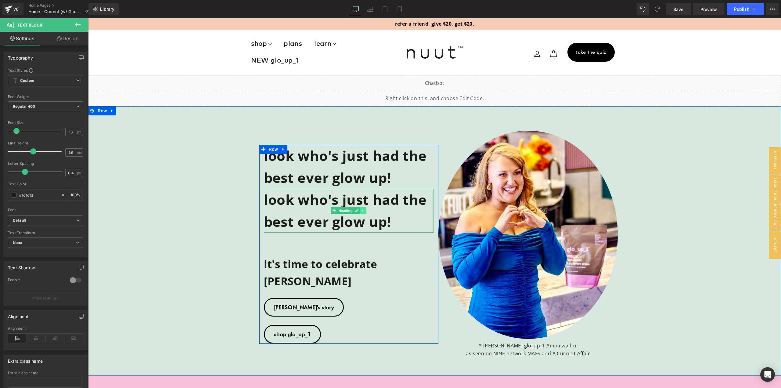
click at [362, 212] on icon at bounding box center [363, 211] width 3 height 4
click at [365, 212] on icon at bounding box center [366, 210] width 3 height 3
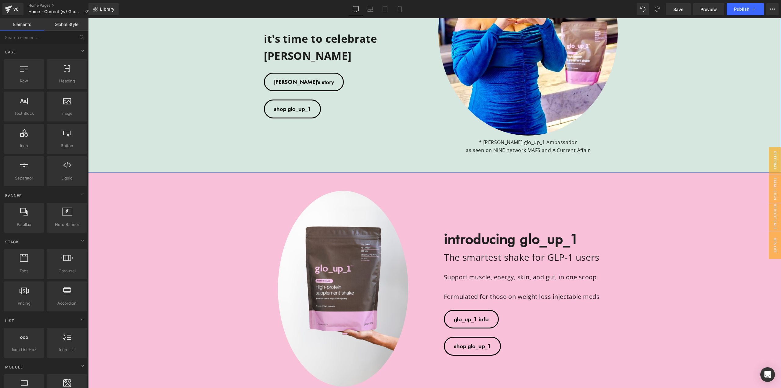
scroll to position [214, 0]
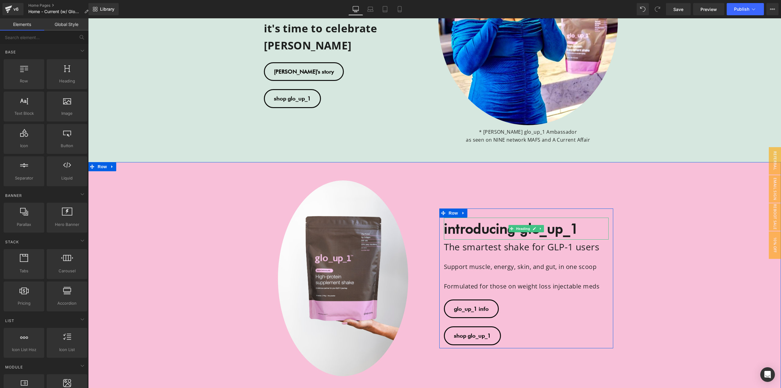
click at [489, 231] on strong "introducing glo_up_1" at bounding box center [511, 228] width 135 height 16
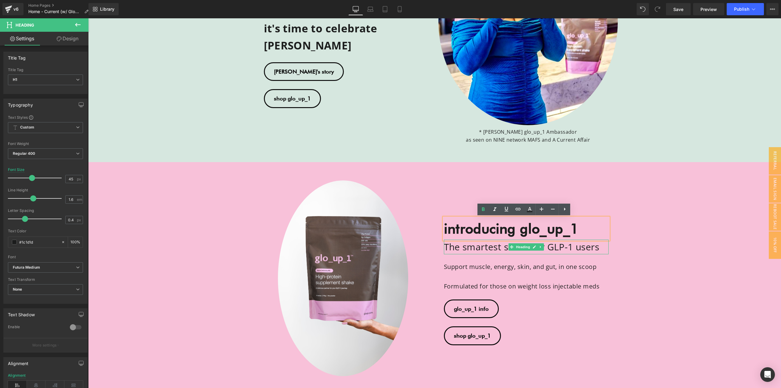
click at [496, 248] on h2 "The smartest shake for GLP-1 users" at bounding box center [526, 246] width 165 height 15
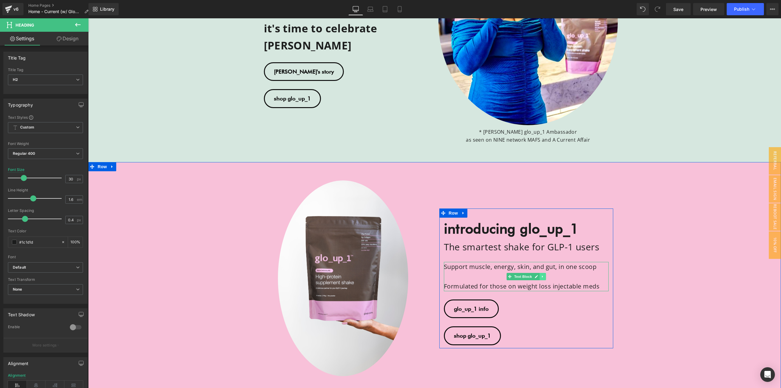
click at [541, 275] on icon at bounding box center [542, 277] width 3 height 4
click at [68, 42] on link "Design" at bounding box center [67, 39] width 44 height 14
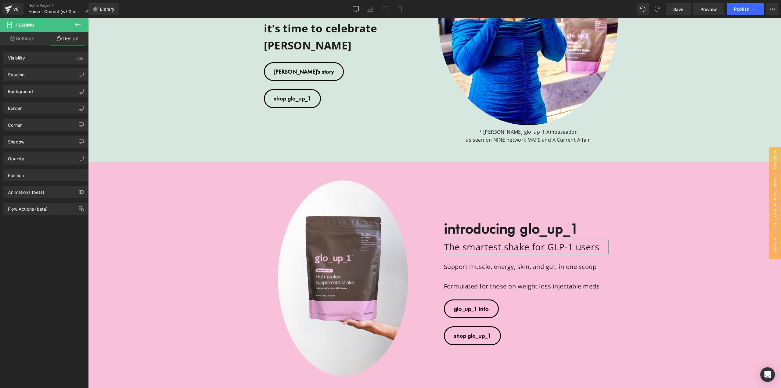
drag, startPoint x: 33, startPoint y: 42, endPoint x: 52, endPoint y: 36, distance: 20.7
click at [33, 41] on link "Settings" at bounding box center [22, 39] width 44 height 14
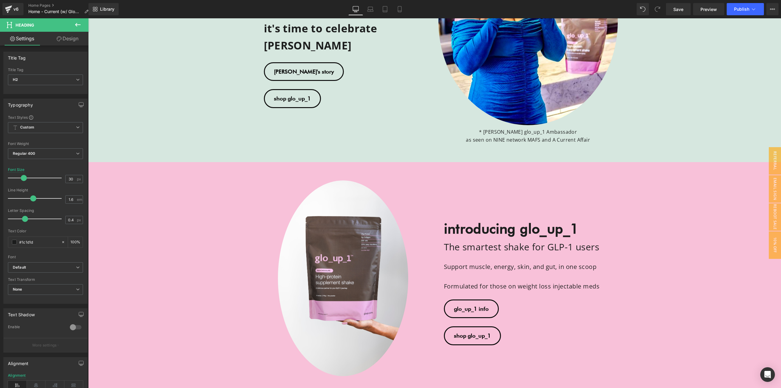
click at [76, 26] on icon at bounding box center [77, 24] width 7 height 7
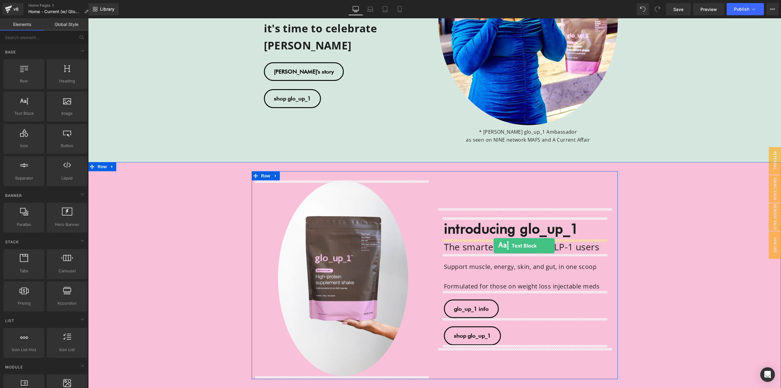
drag, startPoint x: 108, startPoint y: 128, endPoint x: 494, endPoint y: 246, distance: 403.0
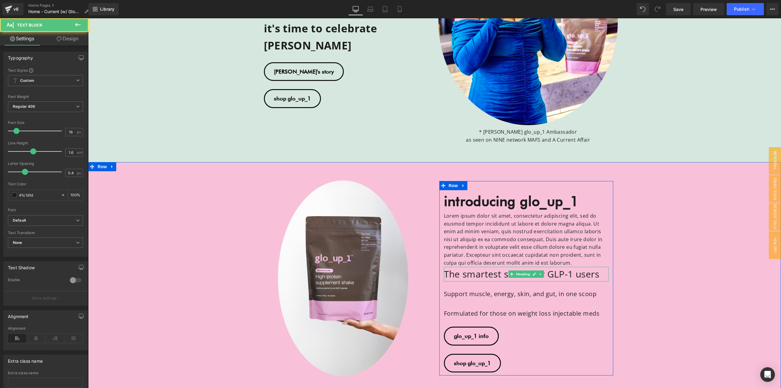
click at [491, 273] on h2 "The smartest shake for GLP-1 users" at bounding box center [526, 274] width 165 height 15
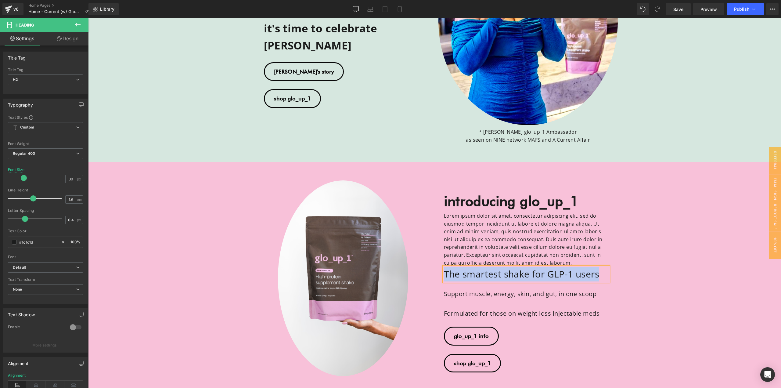
copy h2 "The smartest shake for GLP-1 users"
click at [488, 233] on p "Lorem ipsum dolor sit amet, consectetur adipiscing elit, sed do eiusmod tempor …" at bounding box center [526, 239] width 165 height 55
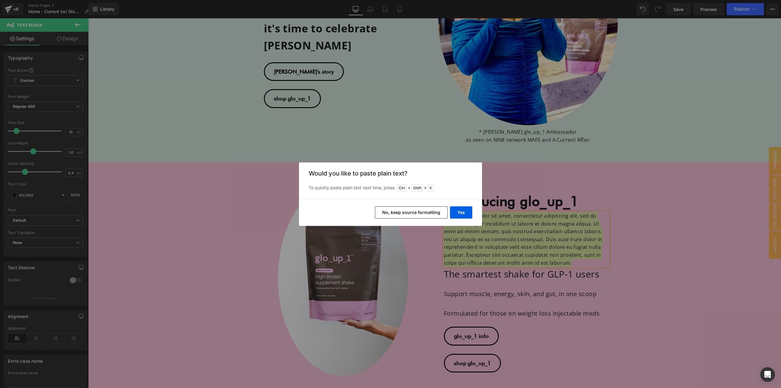
click at [429, 208] on button "No, keep source formatting" at bounding box center [411, 212] width 73 height 12
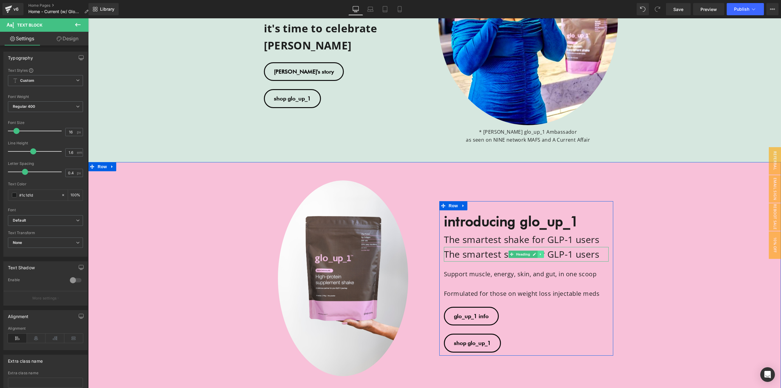
click at [539, 254] on icon at bounding box center [540, 254] width 3 height 4
click at [541, 254] on link at bounding box center [544, 253] width 6 height 7
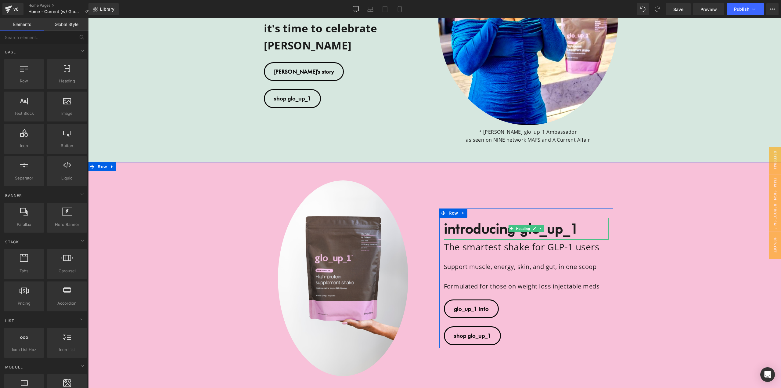
click at [486, 232] on strong "introducing glo_up_1" at bounding box center [511, 228] width 135 height 16
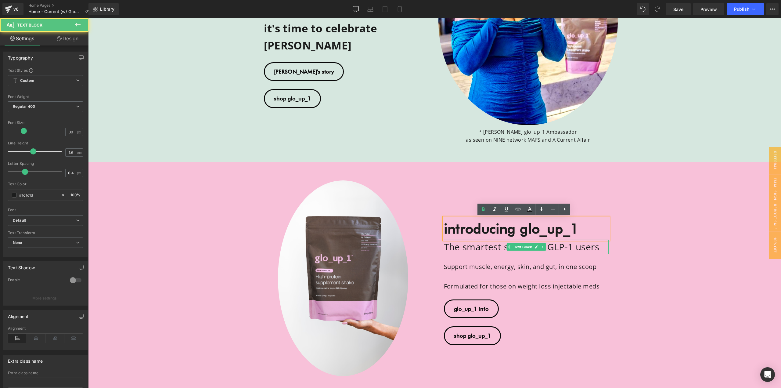
click at [477, 249] on h2 "The smartest shake for GLP-1 users" at bounding box center [526, 246] width 165 height 15
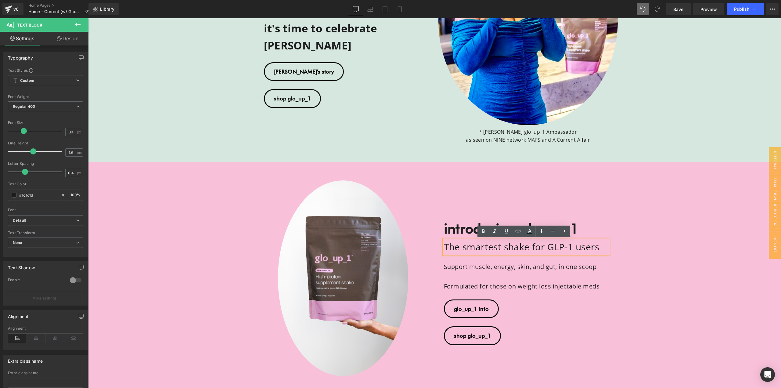
scroll to position [206, 0]
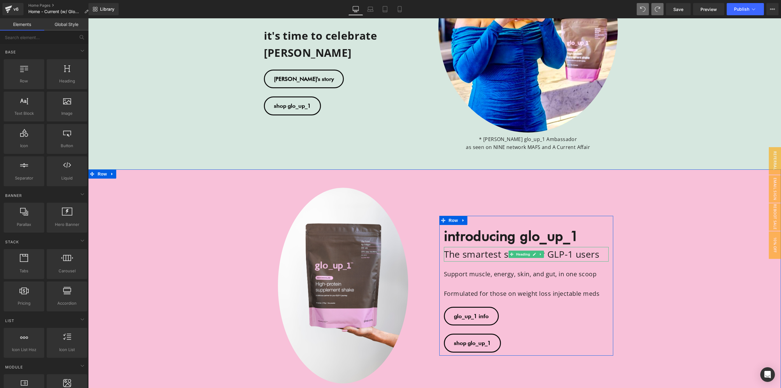
click at [487, 257] on h2 "The smartest shake for GLP-1 users" at bounding box center [526, 254] width 165 height 15
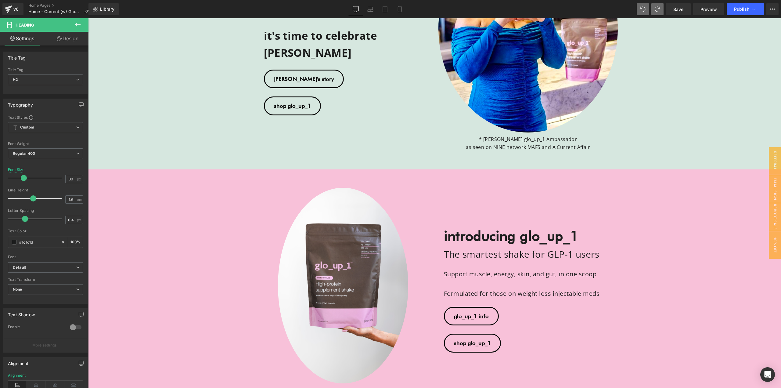
click at [76, 35] on link "Design" at bounding box center [67, 39] width 44 height 14
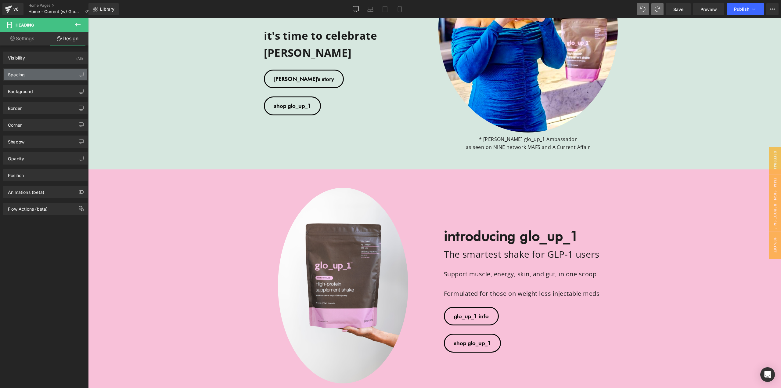
click at [45, 75] on div "Spacing" at bounding box center [46, 75] width 84 height 12
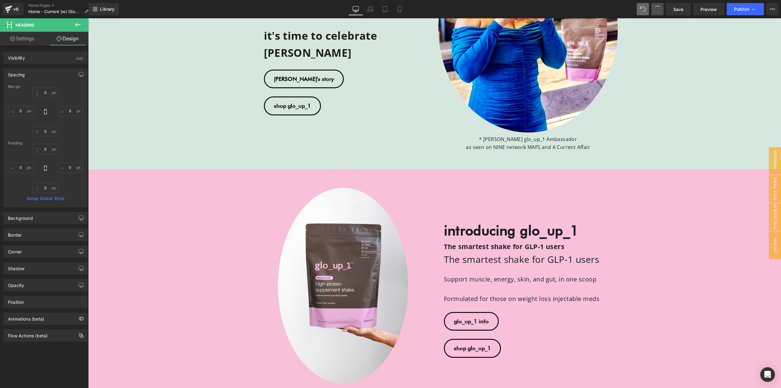
click at [661, 5] on button at bounding box center [657, 9] width 12 height 12
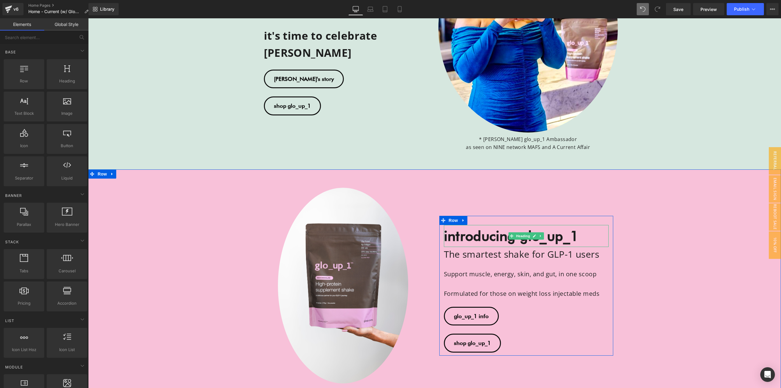
click at [492, 237] on strong "introducing glo_up_1" at bounding box center [511, 236] width 135 height 16
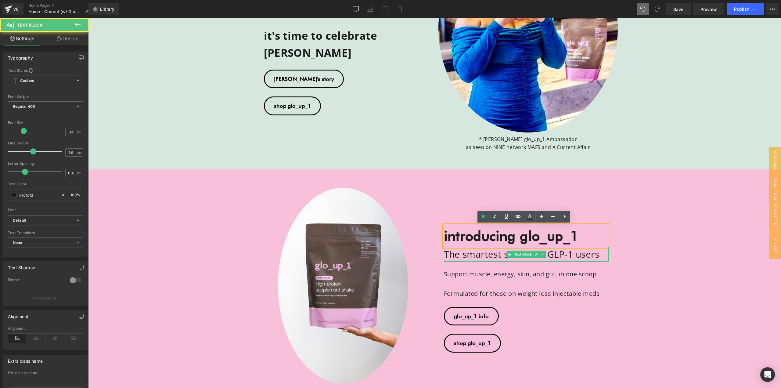
click at [487, 254] on h2 "The smartest shake for GLP-1 users" at bounding box center [526, 254] width 165 height 15
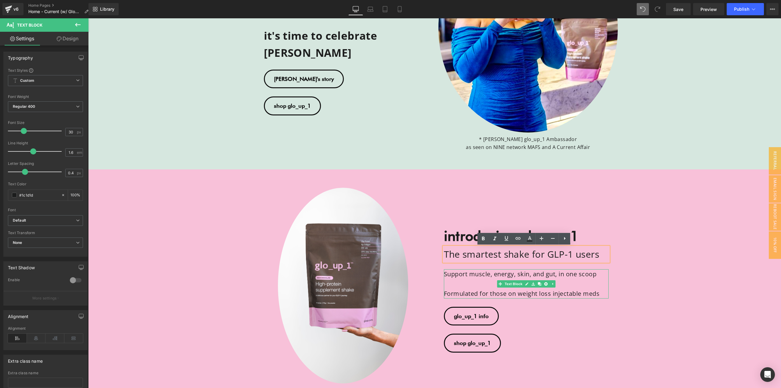
click at [489, 283] on p at bounding box center [526, 284] width 165 height 10
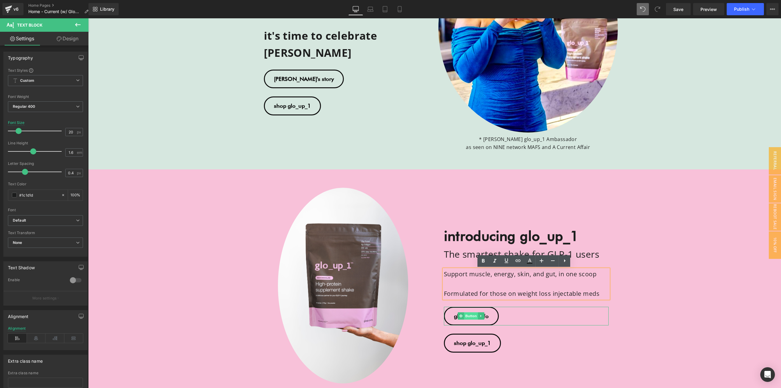
click at [471, 316] on span "Button" at bounding box center [471, 315] width 14 height 7
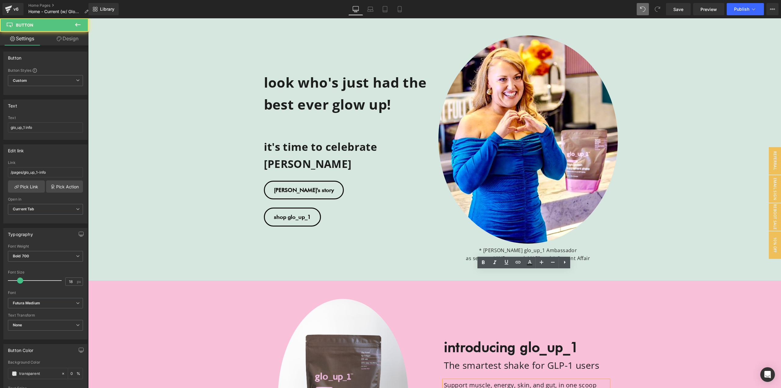
scroll to position [84, 0]
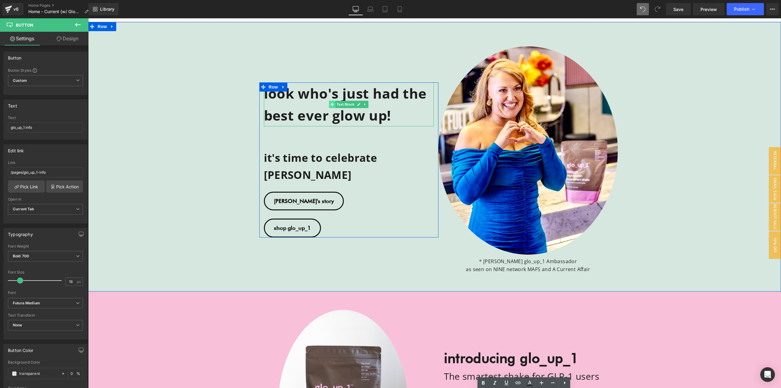
click at [333, 108] on span at bounding box center [332, 104] width 6 height 7
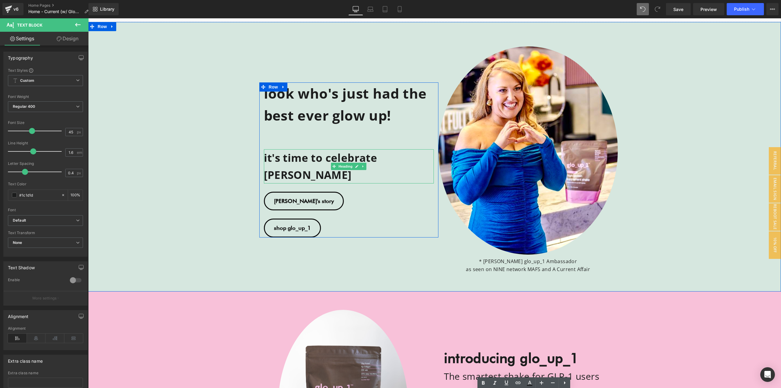
click at [322, 168] on strong "it's time to celebrate [PERSON_NAME]" at bounding box center [320, 165] width 113 height 31
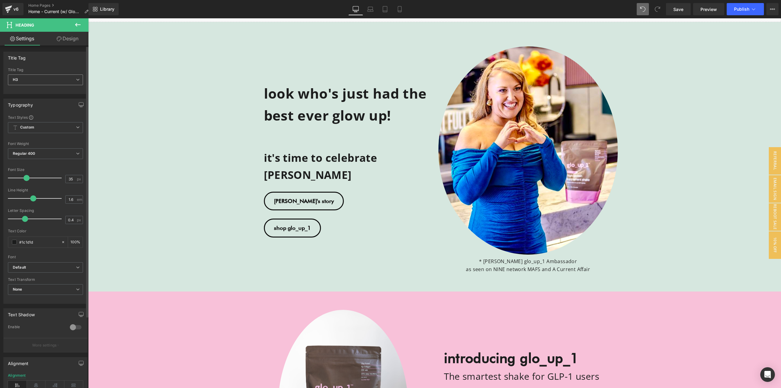
click at [47, 80] on span "H3" at bounding box center [45, 79] width 75 height 11
click at [40, 91] on li "H1" at bounding box center [45, 90] width 75 height 9
click at [354, 167] on link at bounding box center [357, 166] width 6 height 7
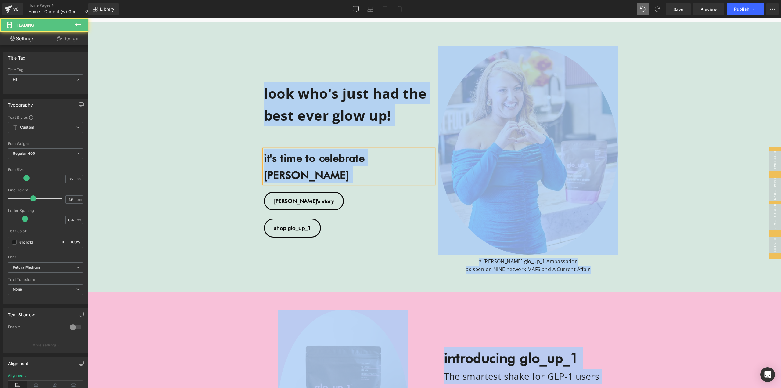
click at [399, 166] on h1 "it's time to celebrate [PERSON_NAME]" at bounding box center [349, 166] width 170 height 34
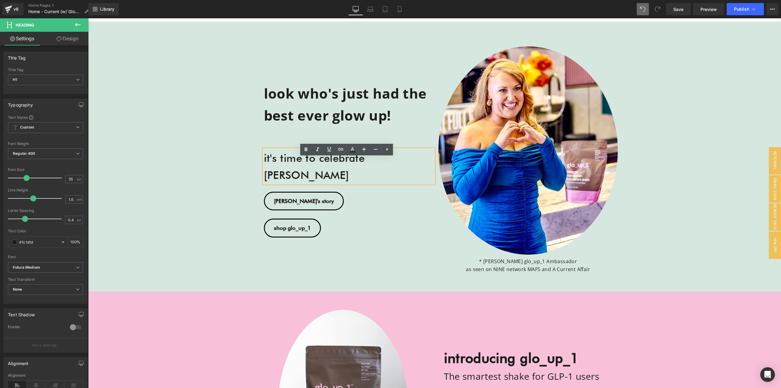
click at [655, 7] on icon at bounding box center [657, 8] width 5 height 5
click at [358, 165] on span "it's time to celebrate [PERSON_NAME]" at bounding box center [314, 166] width 101 height 30
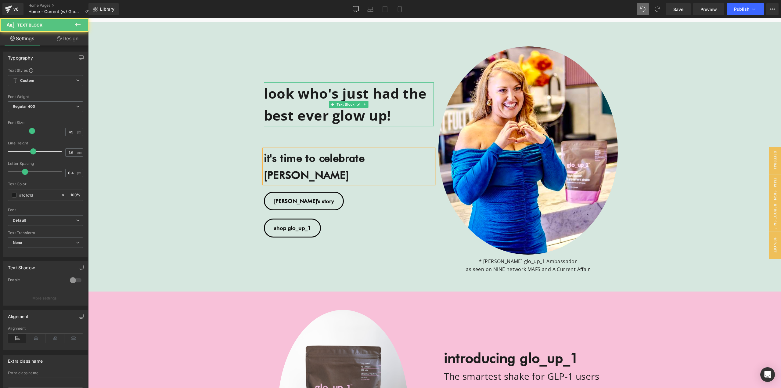
click at [318, 110] on span "look who's just had the best ever glow up!" at bounding box center [345, 104] width 163 height 41
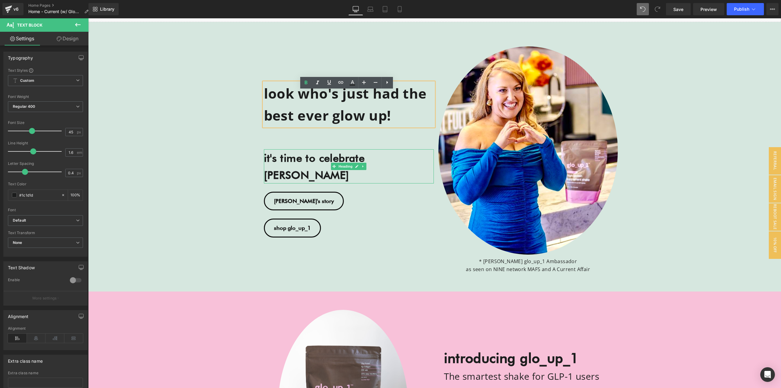
click at [325, 168] on strong "it's time to celebrate [PERSON_NAME]" at bounding box center [314, 166] width 101 height 30
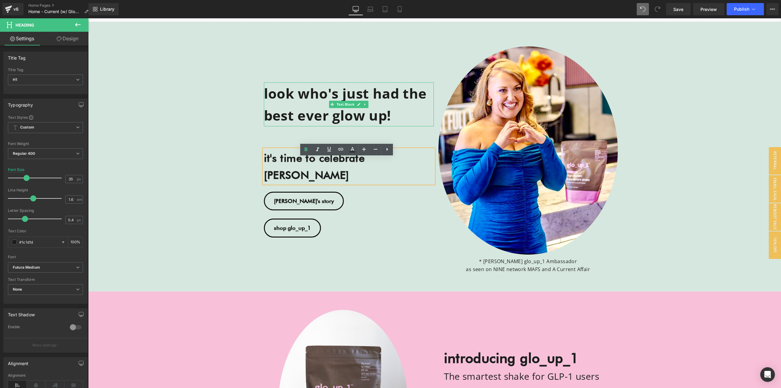
click at [317, 117] on span "look who's just had the best ever glow up!" at bounding box center [345, 104] width 163 height 41
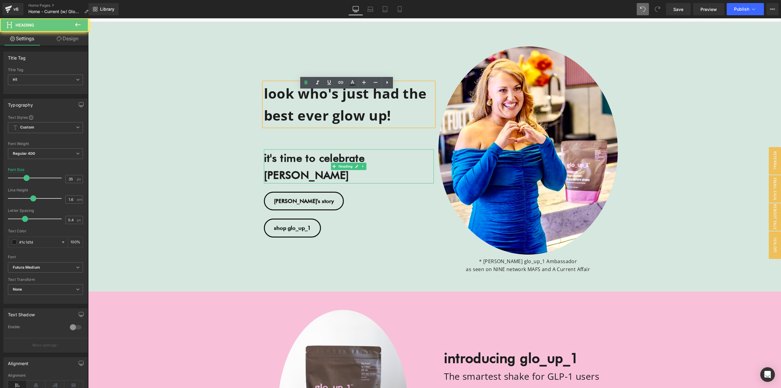
click at [325, 166] on strong "it's time to celebrate [PERSON_NAME]" at bounding box center [314, 166] width 101 height 30
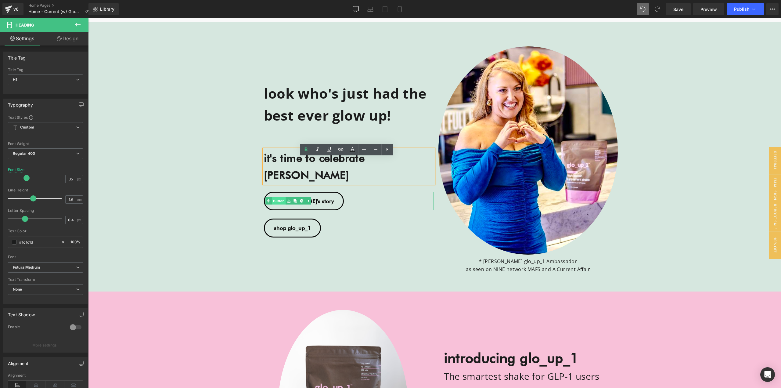
click at [278, 197] on link "Button" at bounding box center [275, 200] width 20 height 7
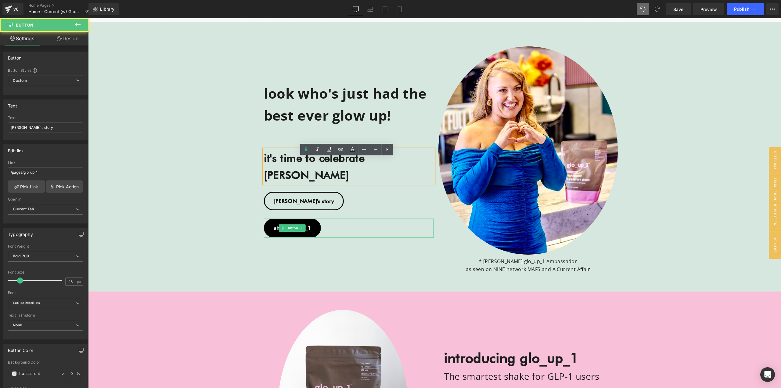
click at [275, 225] on span "shop glo_up_1" at bounding box center [292, 228] width 37 height 6
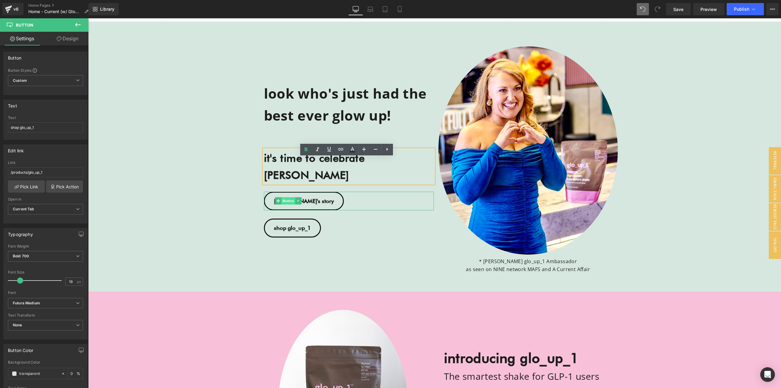
click at [282, 197] on span "Button" at bounding box center [288, 200] width 14 height 7
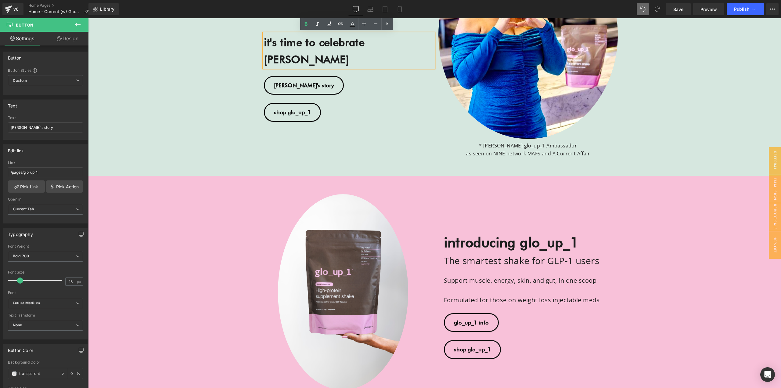
scroll to position [237, 0]
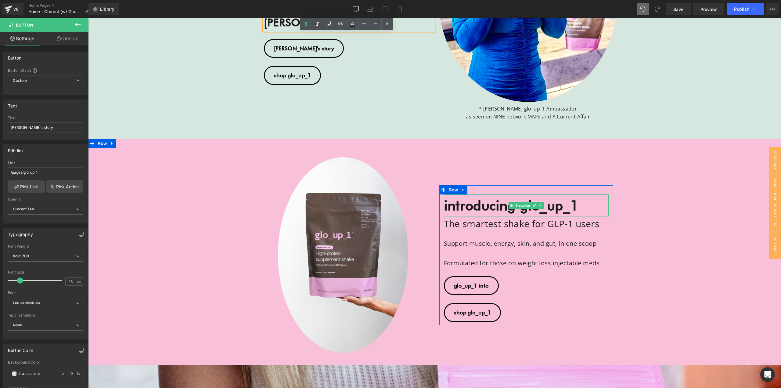
click at [466, 204] on strong "introducing glo_up_1" at bounding box center [511, 205] width 135 height 16
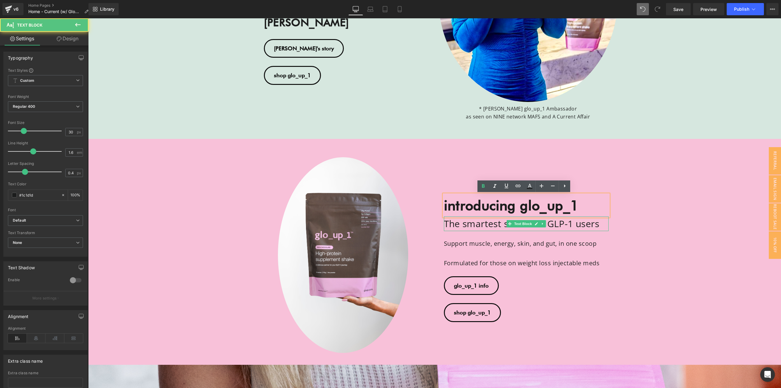
click at [474, 222] on h2 "The smartest shake for GLP-1 users" at bounding box center [526, 223] width 165 height 15
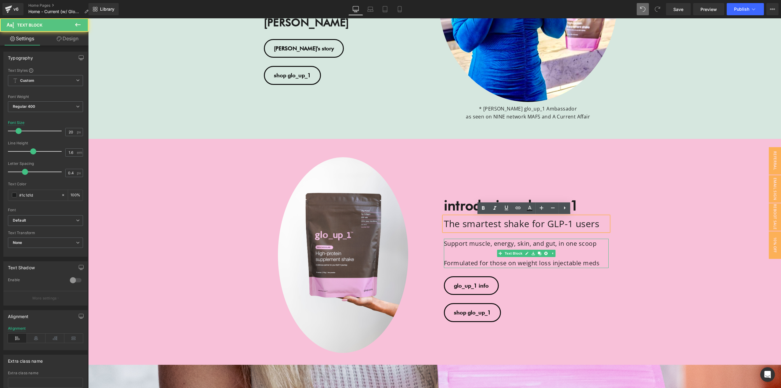
click at [481, 251] on p at bounding box center [526, 253] width 165 height 10
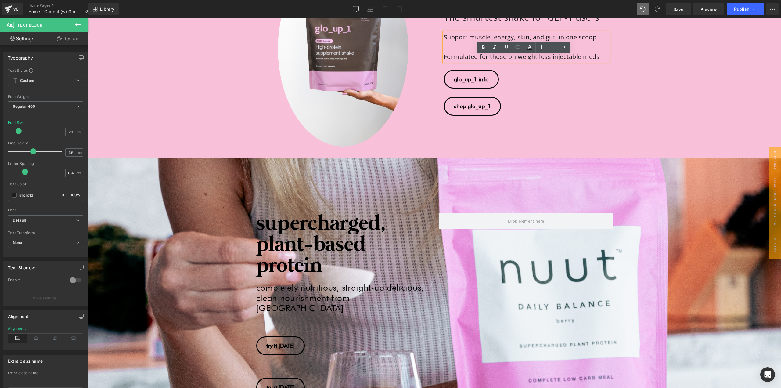
scroll to position [511, 0]
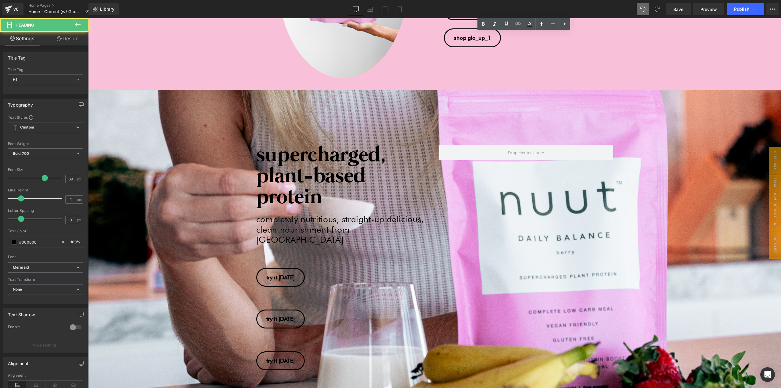
click at [292, 173] on h1 "supercharged, plant-based protein" at bounding box center [343, 176] width 174 height 63
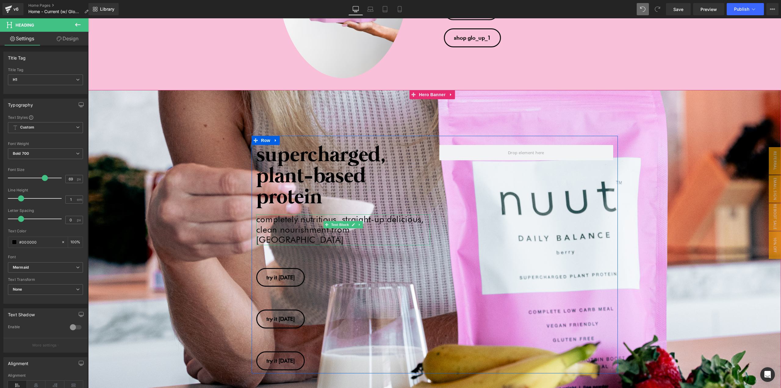
click at [274, 224] on p "completely nutritious, straight-up delicious, clean nourishment from [GEOGRAPHI…" at bounding box center [343, 229] width 174 height 31
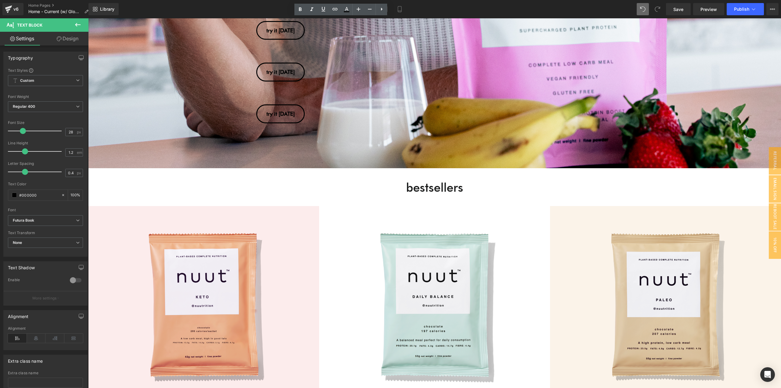
scroll to position [816, 0]
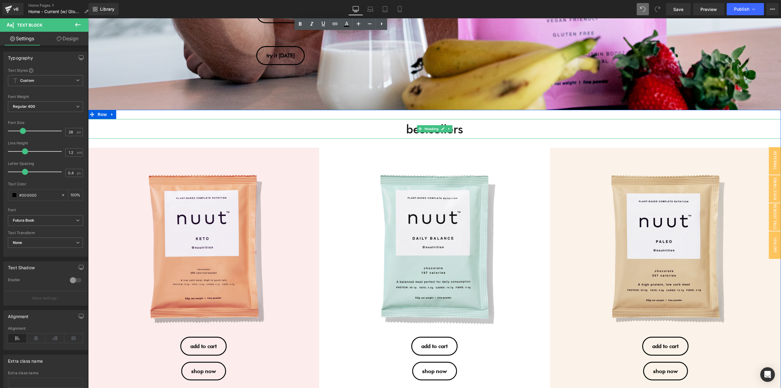
click at [426, 124] on span "bestsellers" at bounding box center [434, 128] width 57 height 15
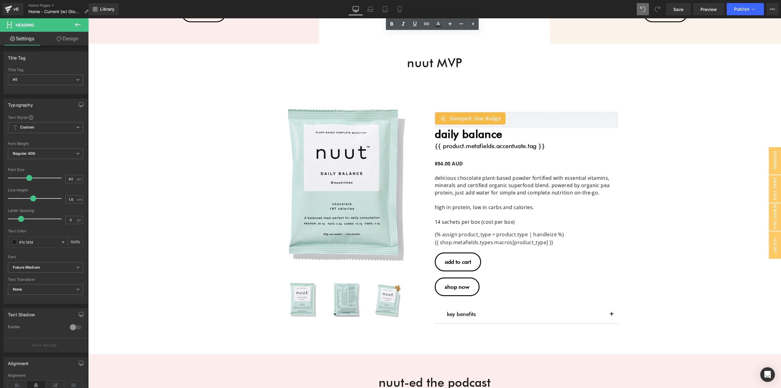
scroll to position [1610, 0]
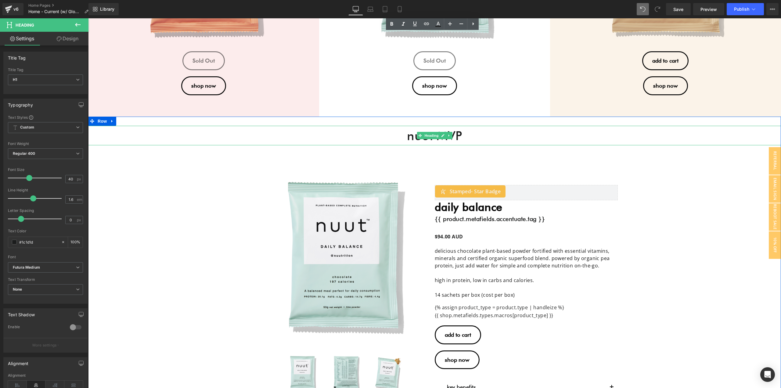
click at [413, 131] on span "nuut MVP" at bounding box center [434, 135] width 55 height 15
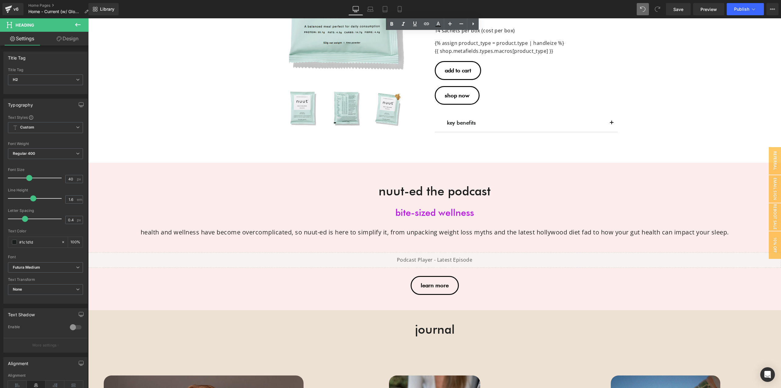
scroll to position [1884, 0]
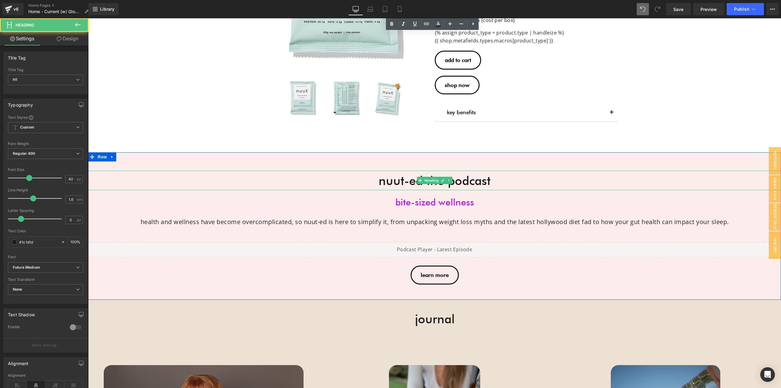
click at [396, 173] on span "nuut-ed the podcast" at bounding box center [435, 180] width 112 height 15
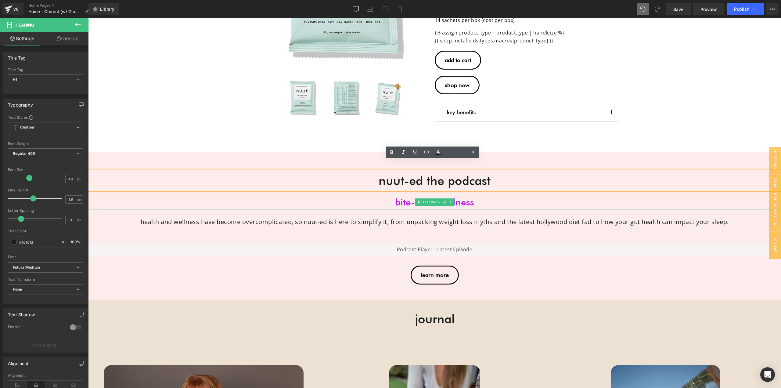
click at [404, 195] on h1 "bite-sized wellness" at bounding box center [434, 202] width 693 height 15
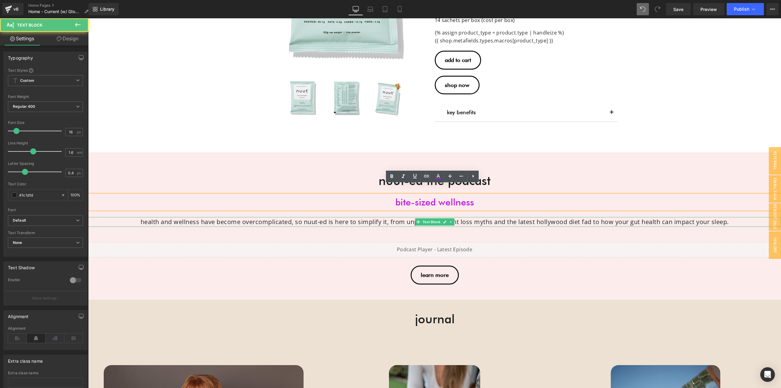
click at [396, 217] on p "health and wellness have become overcomplicated, so nuut-ed is here to simplify…" at bounding box center [435, 222] width 632 height 10
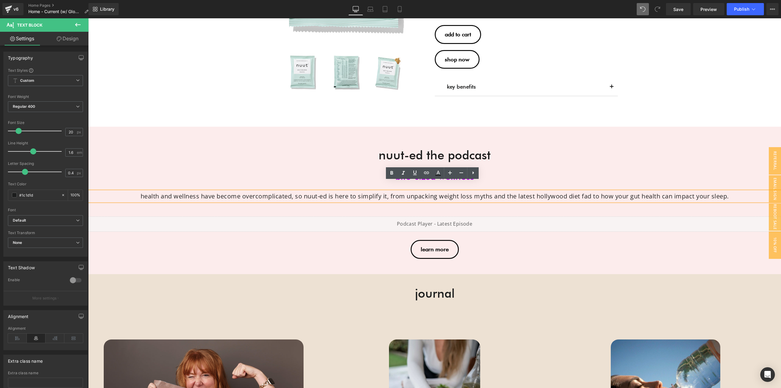
scroll to position [2037, 0]
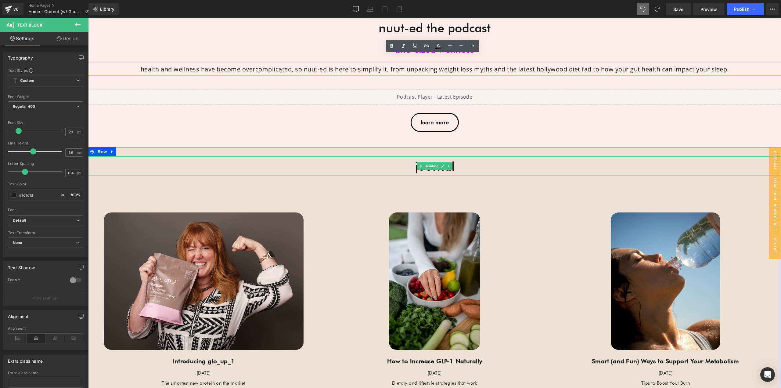
click at [426, 163] on span "journal" at bounding box center [435, 166] width 40 height 15
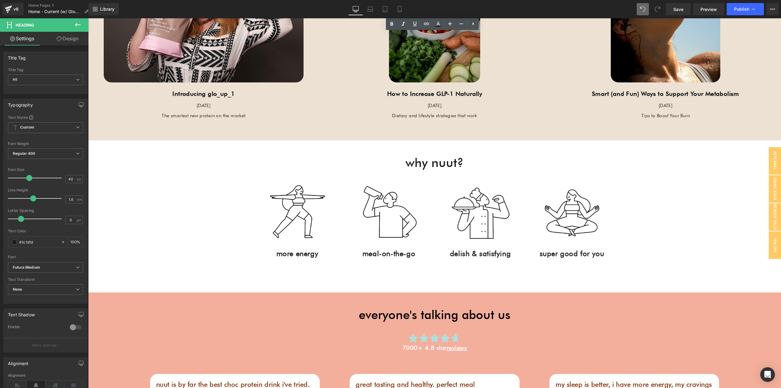
scroll to position [2281, 0]
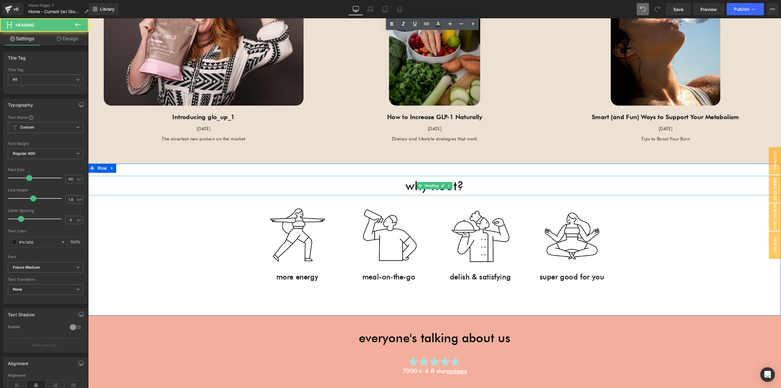
click at [425, 180] on span "why nuut?" at bounding box center [434, 185] width 58 height 15
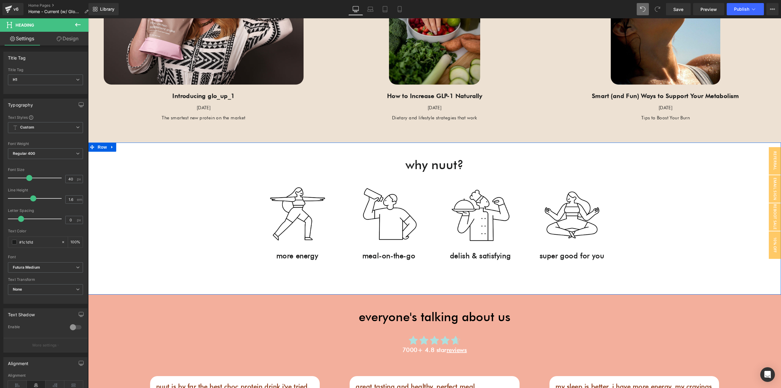
scroll to position [2372, 0]
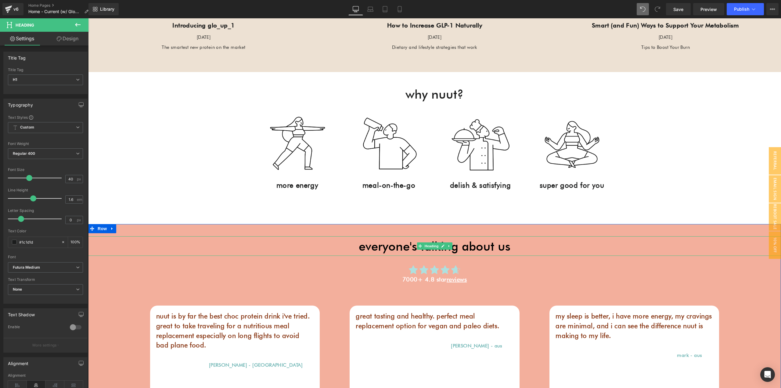
click at [406, 239] on span "everyone's talking about us" at bounding box center [435, 246] width 152 height 15
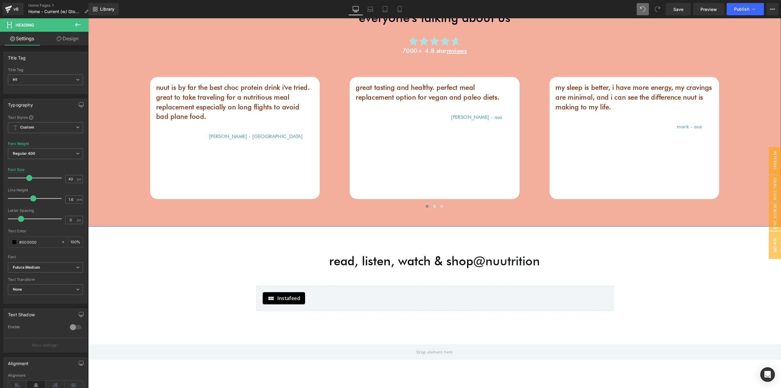
scroll to position [2616, 0]
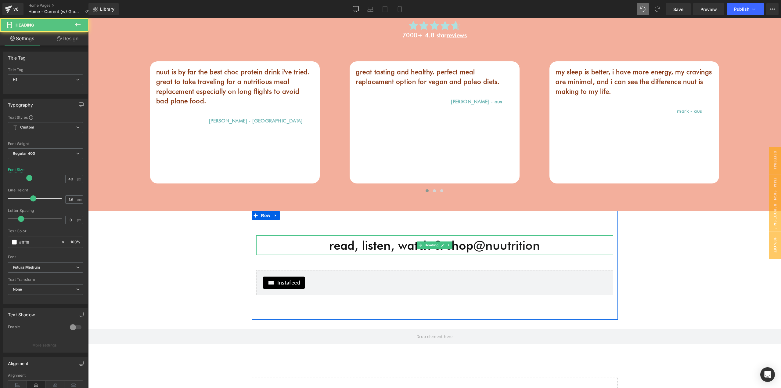
click at [378, 238] on font "read, listen, watch & shop @nuutrition" at bounding box center [434, 245] width 211 height 15
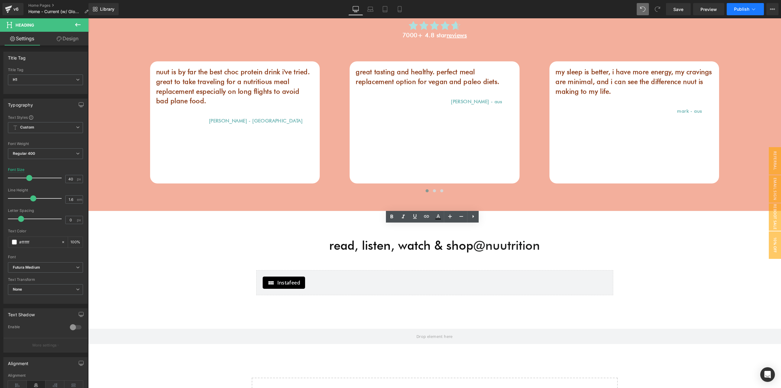
click at [750, 6] on button "Publish" at bounding box center [745, 9] width 37 height 12
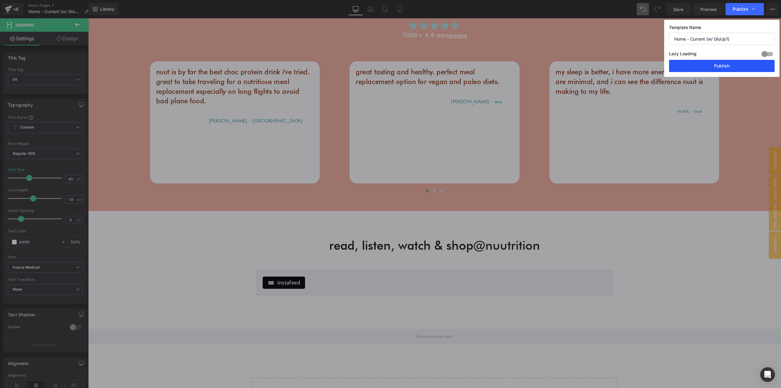
drag, startPoint x: 731, startPoint y: 65, endPoint x: 494, endPoint y: 211, distance: 278.0
click at [731, 65] on button "Publish" at bounding box center [722, 66] width 106 height 12
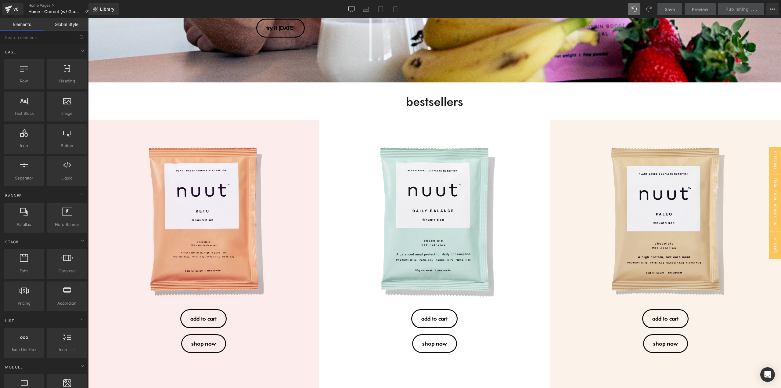
scroll to position [0, 0]
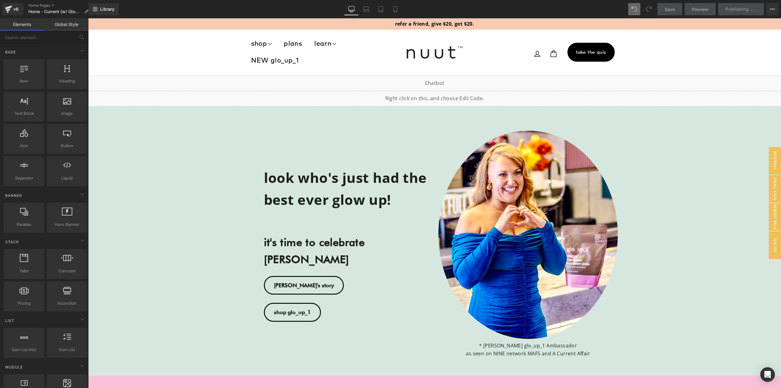
drag, startPoint x: 616, startPoint y: 247, endPoint x: 617, endPoint y: 15, distance: 231.6
click at [365, 9] on icon at bounding box center [366, 9] width 6 height 6
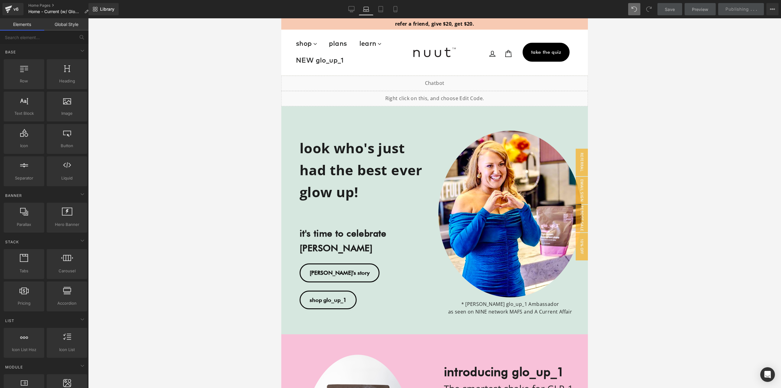
scroll to position [57, 0]
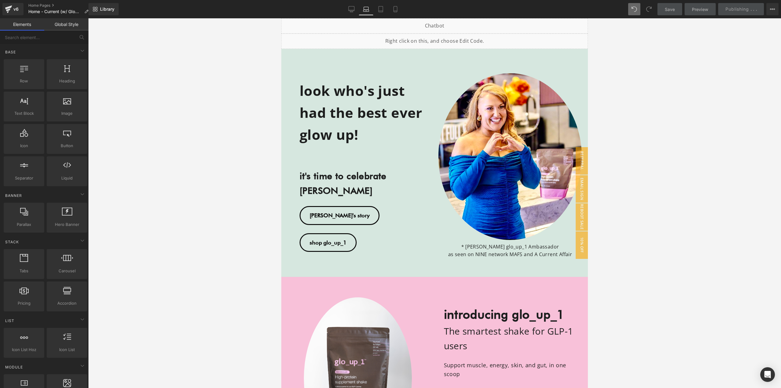
click at [370, 9] on link "Laptop" at bounding box center [366, 9] width 15 height 12
click at [379, 9] on icon at bounding box center [381, 9] width 6 height 6
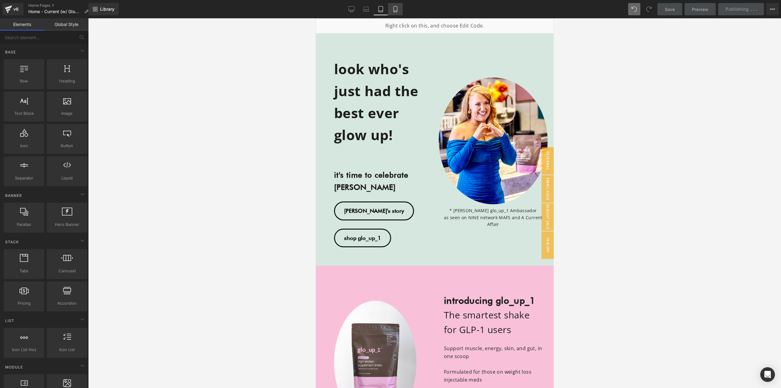
click at [391, 9] on link "Mobile" at bounding box center [395, 9] width 15 height 12
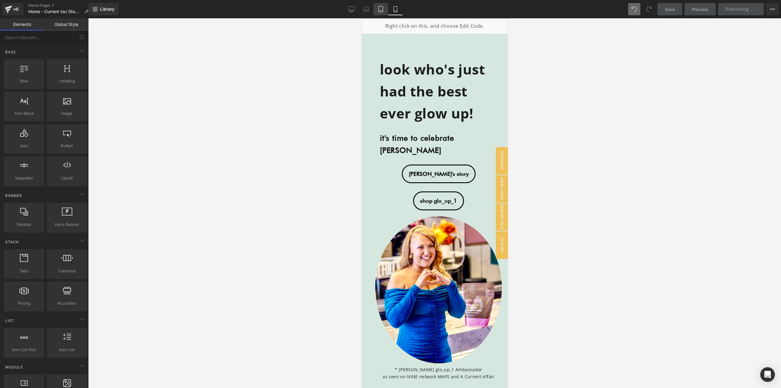
drag, startPoint x: 382, startPoint y: 9, endPoint x: 371, endPoint y: 9, distance: 11.6
click at [382, 9] on icon at bounding box center [381, 9] width 6 height 6
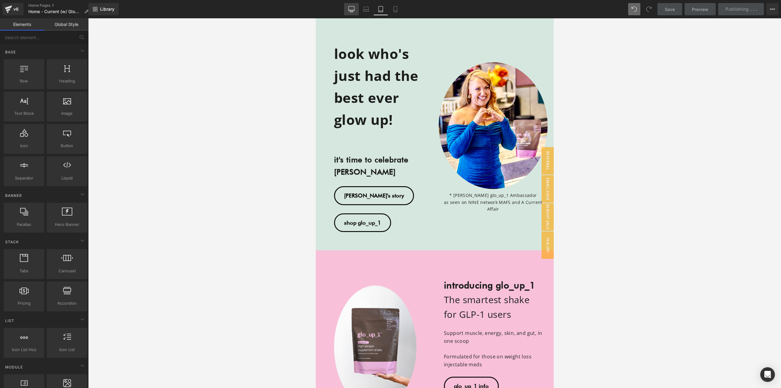
drag, startPoint x: 363, startPoint y: 8, endPoint x: 355, endPoint y: 9, distance: 7.9
click at [362, 8] on link "Laptop" at bounding box center [366, 9] width 15 height 12
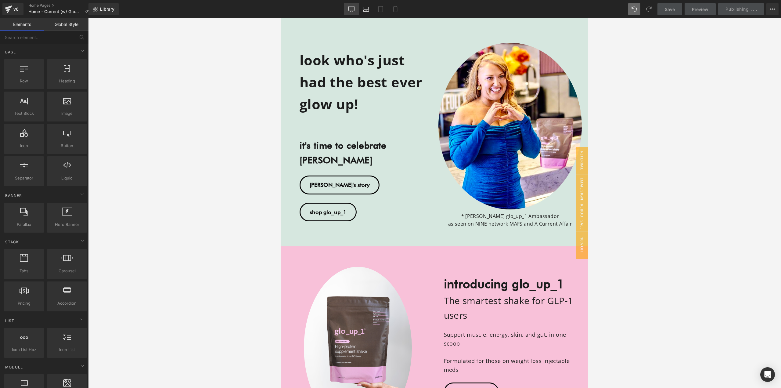
click at [347, 9] on link "Desktop" at bounding box center [351, 9] width 15 height 12
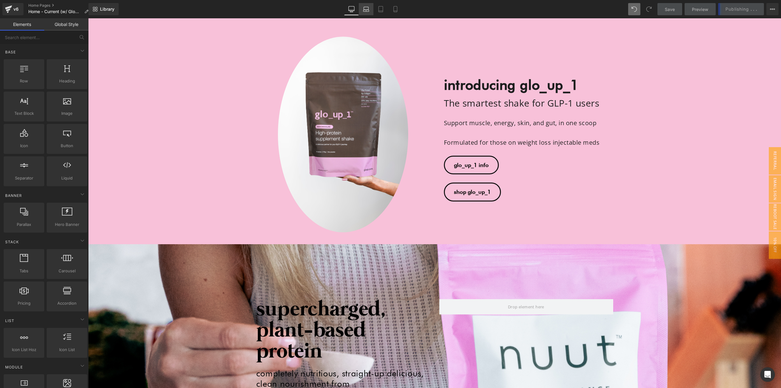
drag, startPoint x: 361, startPoint y: 10, endPoint x: 365, endPoint y: 10, distance: 4.9
click at [362, 10] on link "Laptop" at bounding box center [366, 9] width 15 height 12
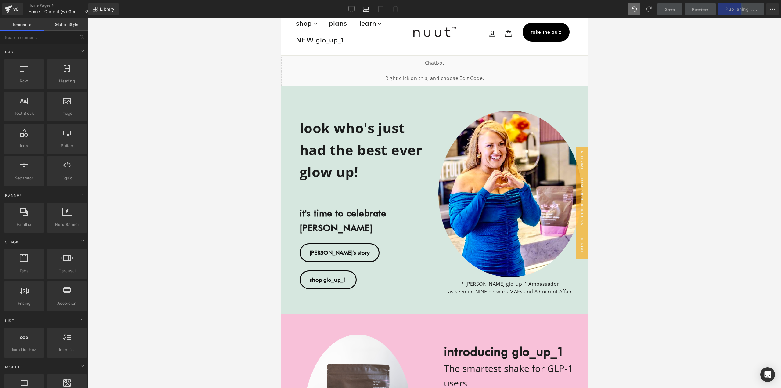
scroll to position [0, 0]
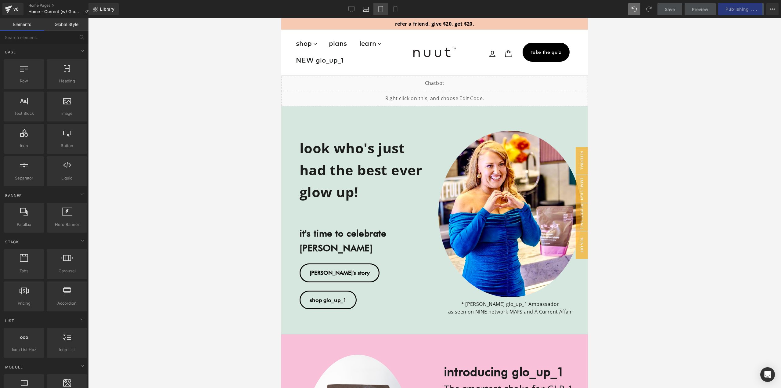
click at [381, 8] on icon at bounding box center [381, 9] width 6 height 6
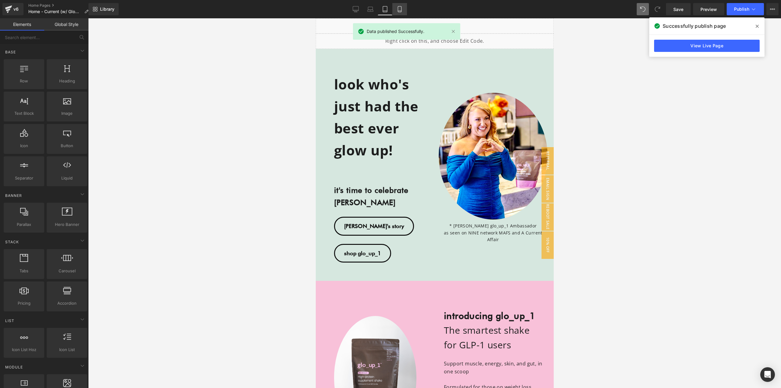
click at [393, 9] on link "Mobile" at bounding box center [399, 9] width 15 height 12
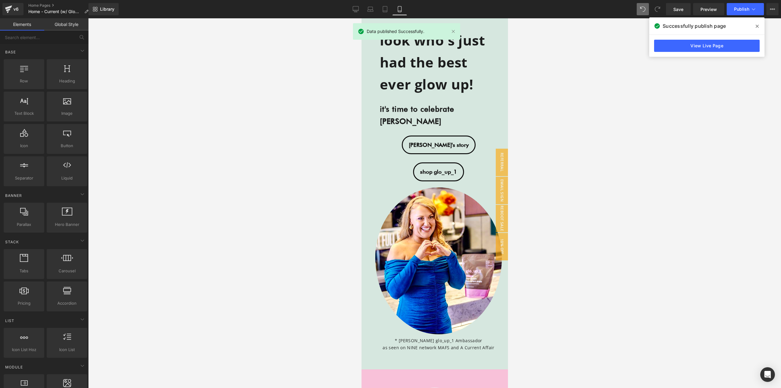
scroll to position [30, 0]
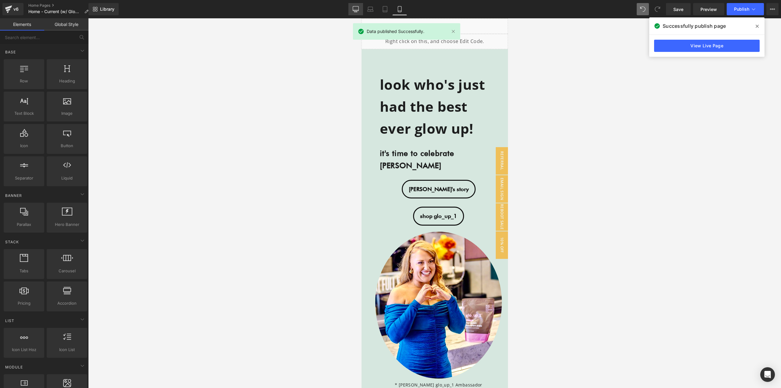
click at [355, 9] on icon at bounding box center [356, 9] width 6 height 6
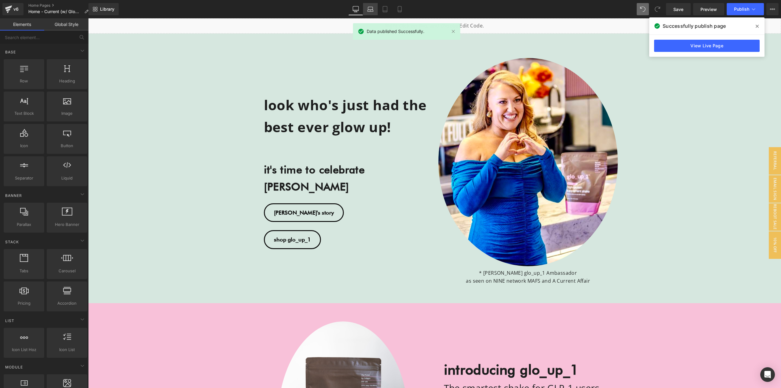
click at [373, 9] on icon at bounding box center [370, 8] width 5 height 3
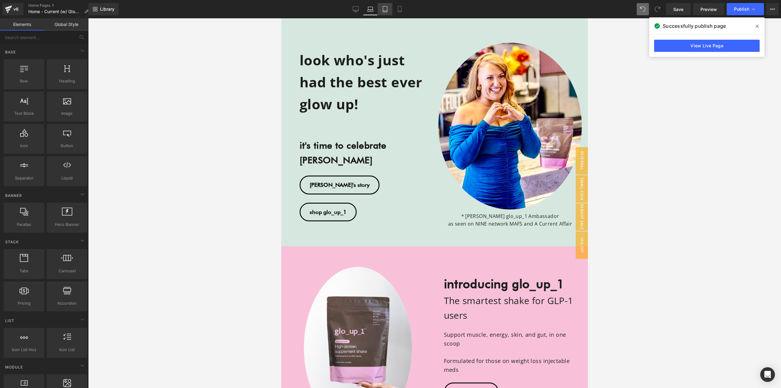
click at [387, 8] on icon at bounding box center [385, 9] width 6 height 6
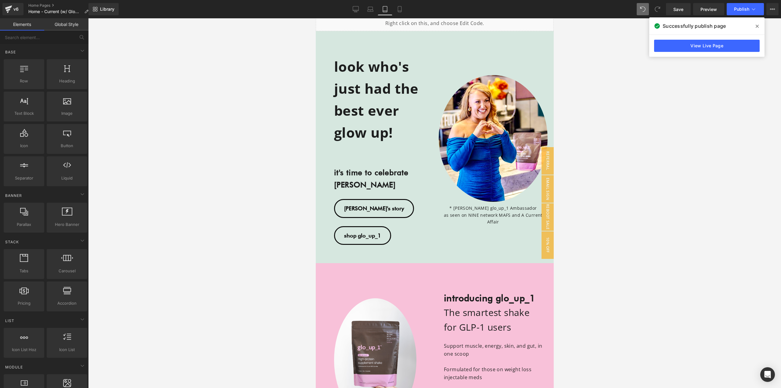
scroll to position [0, 0]
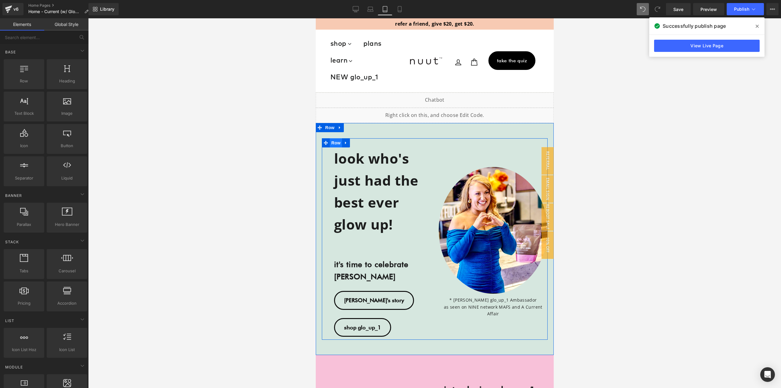
click at [335, 141] on span "Row" at bounding box center [335, 142] width 12 height 9
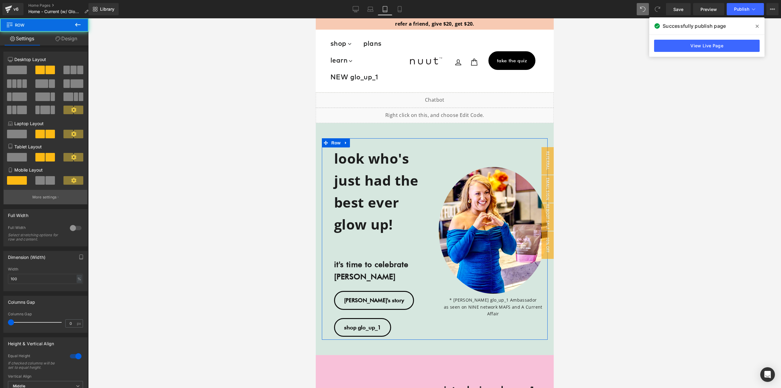
click at [46, 198] on p "More settings" at bounding box center [44, 196] width 24 height 5
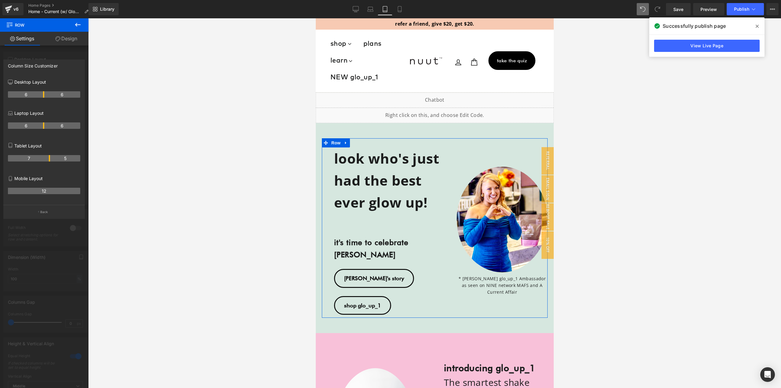
drag, startPoint x: 43, startPoint y: 157, endPoint x: 50, endPoint y: 155, distance: 6.8
click at [50, 155] on th "7" at bounding box center [29, 158] width 42 height 6
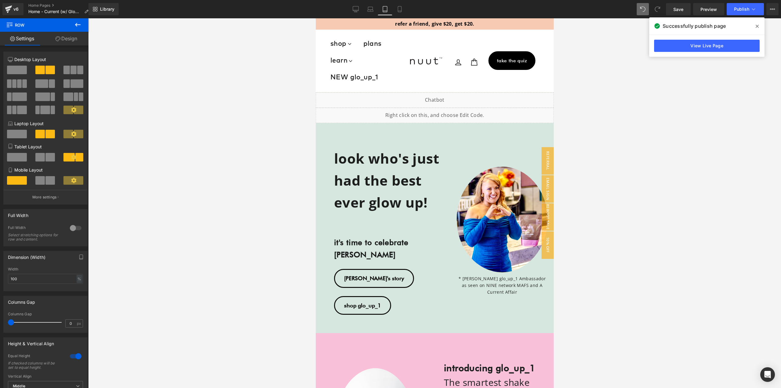
click at [232, 168] on div at bounding box center [434, 202] width 693 height 369
click at [402, 5] on link "Mobile" at bounding box center [399, 9] width 15 height 12
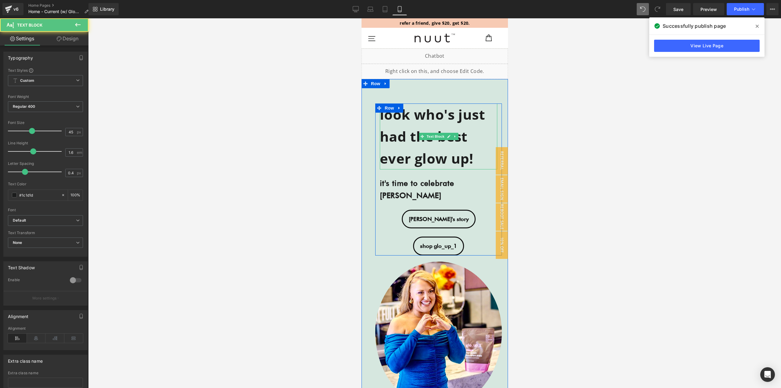
click at [447, 123] on h2 "look who's just had the best ever glow up!" at bounding box center [438, 136] width 117 height 66
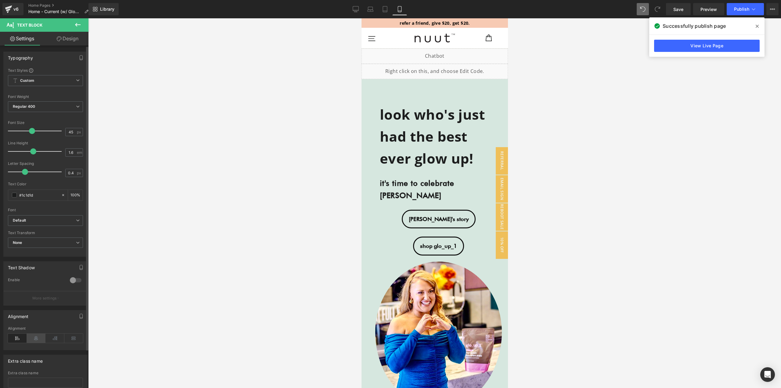
click at [36, 340] on icon at bounding box center [36, 337] width 19 height 9
click at [361, 9] on link "Desktop" at bounding box center [355, 9] width 15 height 12
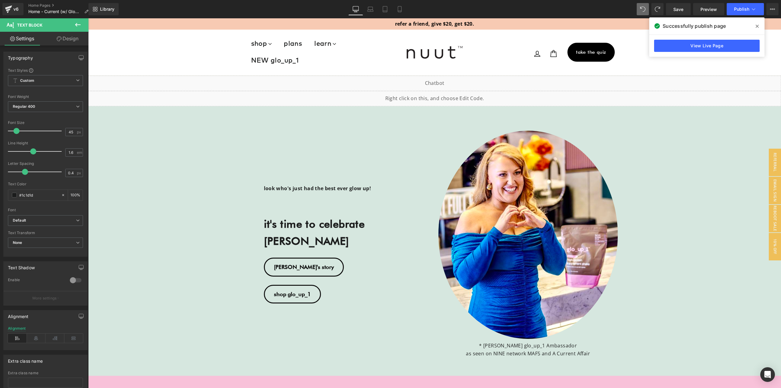
scroll to position [93, 0]
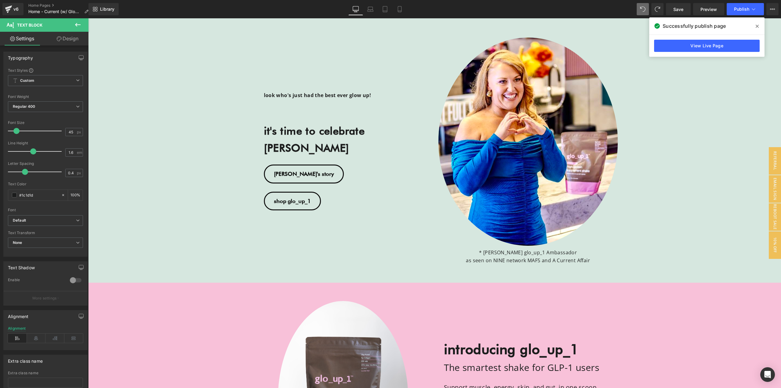
drag, startPoint x: 355, startPoint y: 6, endPoint x: 360, endPoint y: 18, distance: 12.4
click at [355, 7] on icon at bounding box center [356, 9] width 6 height 6
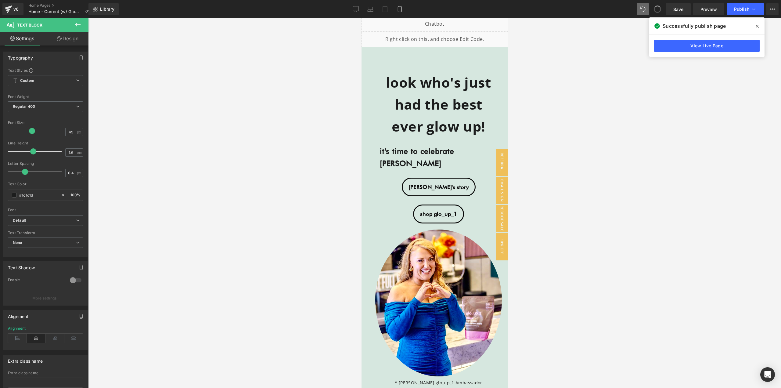
scroll to position [0, 0]
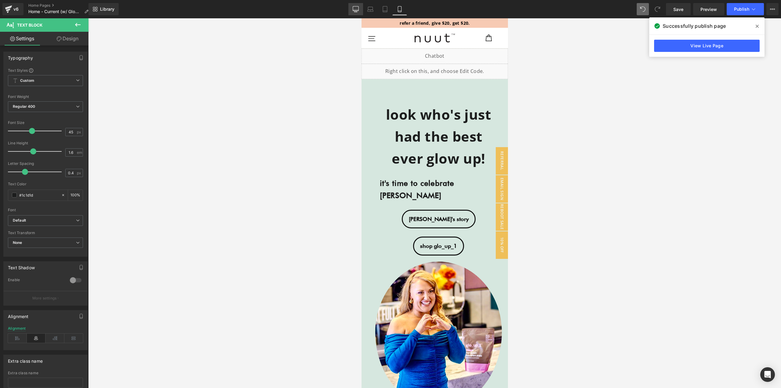
click at [354, 9] on icon at bounding box center [356, 9] width 6 height 6
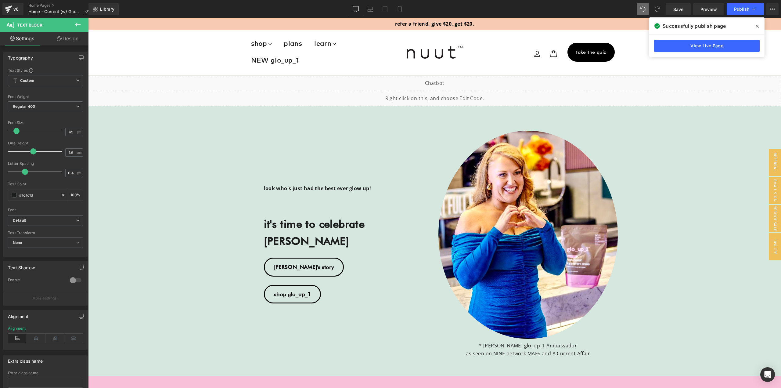
scroll to position [93, 0]
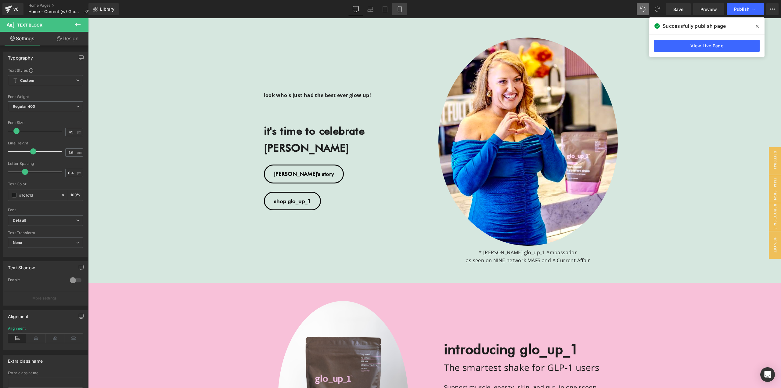
click at [399, 7] on icon at bounding box center [400, 9] width 6 height 6
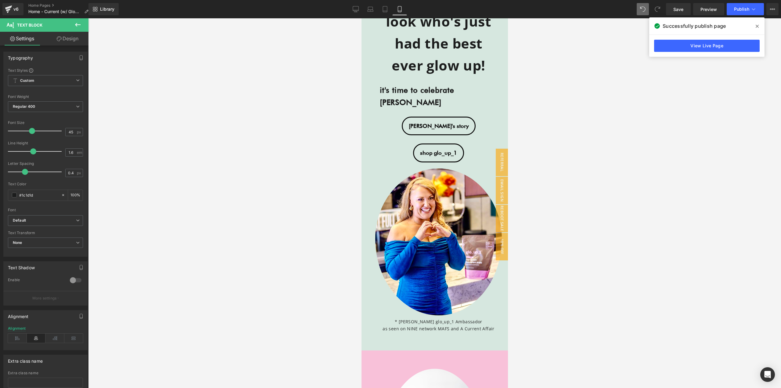
scroll to position [3, 0]
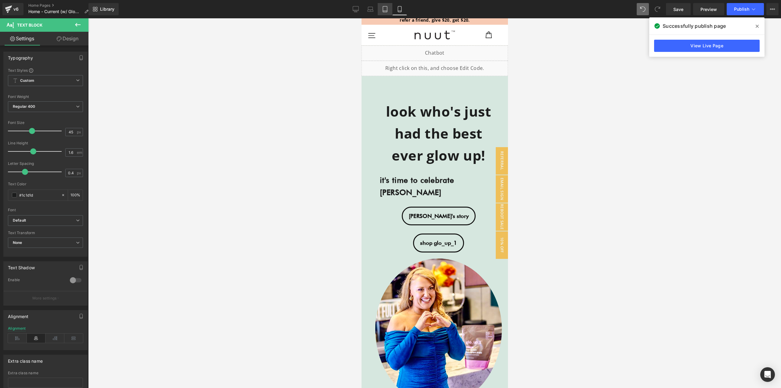
click at [385, 9] on icon at bounding box center [385, 9] width 6 height 6
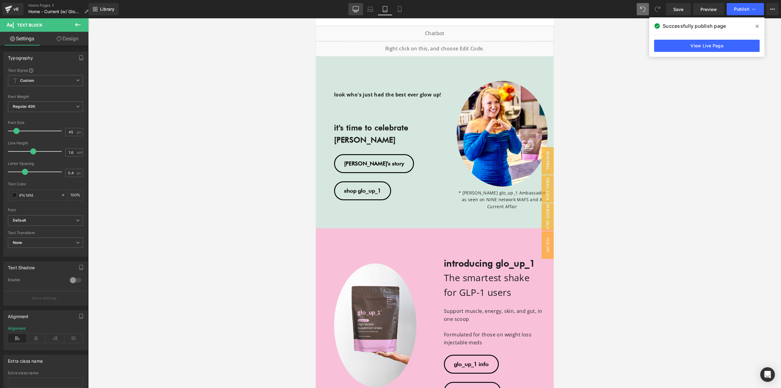
click at [363, 5] on link "Desktop" at bounding box center [355, 9] width 15 height 12
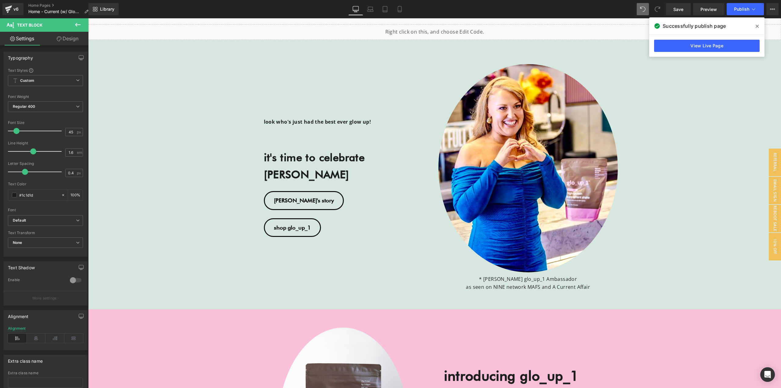
scroll to position [96, 0]
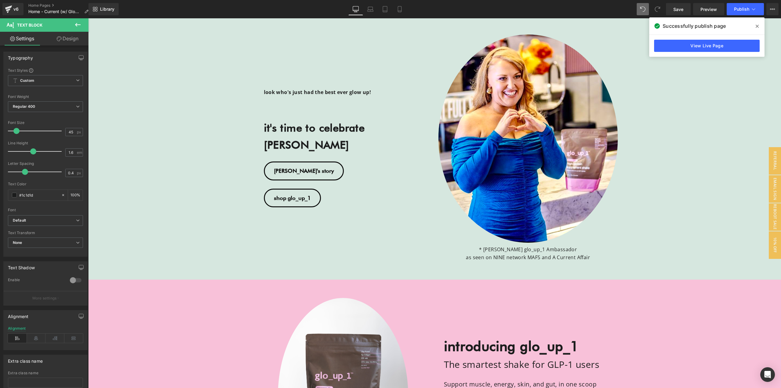
click at [349, 5] on link "Desktop" at bounding box center [355, 9] width 15 height 12
click at [321, 95] on span "look who's just had the best ever glow up!" at bounding box center [317, 92] width 107 height 7
click at [57, 215] on span "Default" at bounding box center [45, 220] width 75 height 11
click at [44, 238] on p "Futura Medium" at bounding box center [33, 240] width 26 height 4
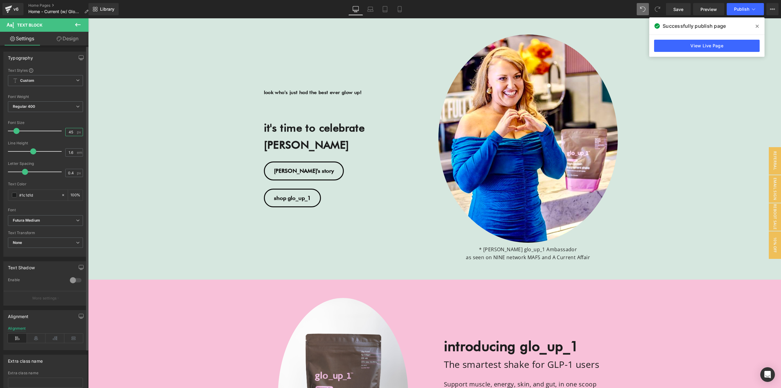
click at [70, 131] on input "45" at bounding box center [71, 132] width 11 height 8
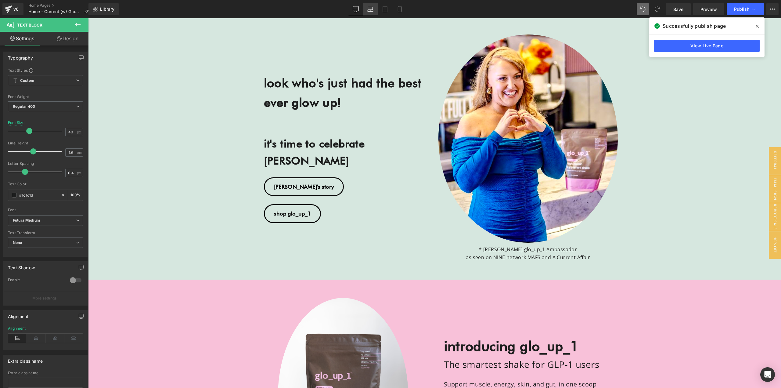
click at [373, 10] on icon at bounding box center [371, 11] width 6 height 2
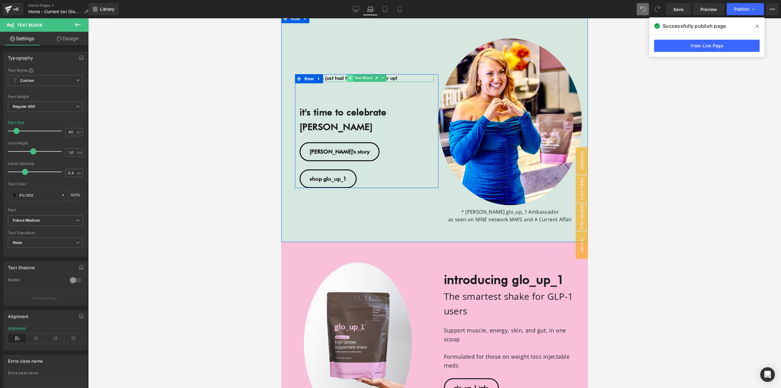
click at [347, 81] on span at bounding box center [350, 77] width 6 height 7
click at [71, 133] on input "40" at bounding box center [71, 132] width 11 height 8
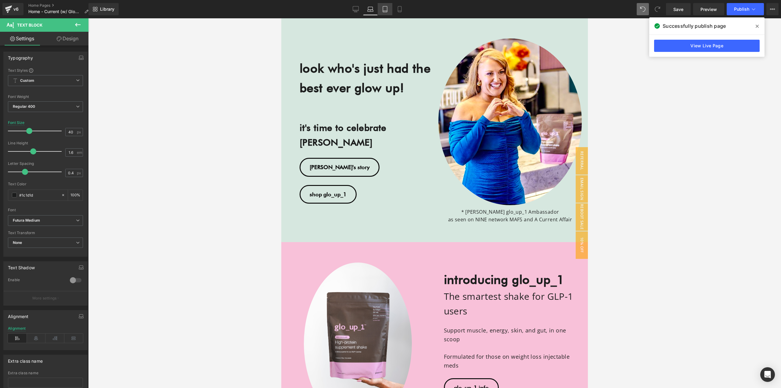
click at [387, 12] on icon at bounding box center [385, 9] width 4 height 6
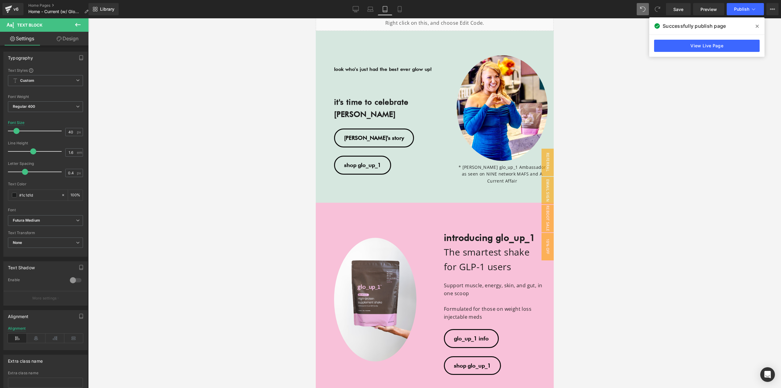
scroll to position [98, 0]
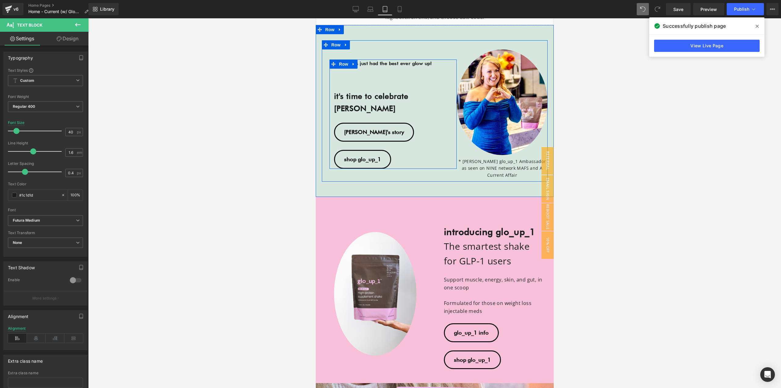
click at [364, 66] on span "look who's just had the best ever glow up!" at bounding box center [383, 63] width 98 height 6
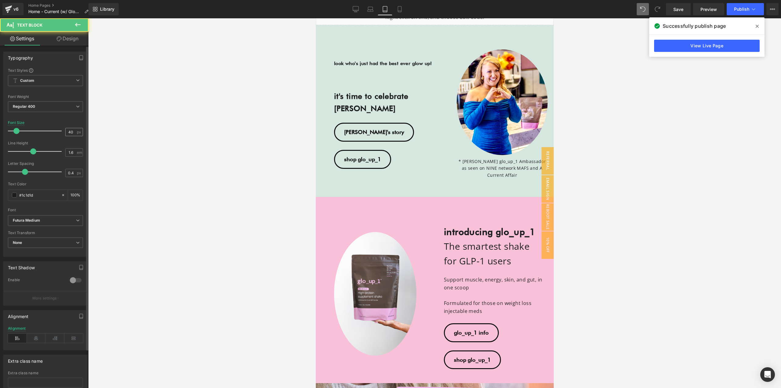
click at [69, 133] on input "40" at bounding box center [71, 132] width 11 height 8
type input "35"
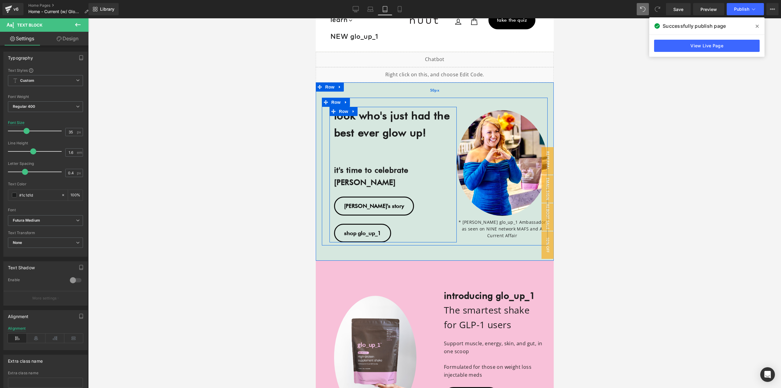
scroll to position [37, 0]
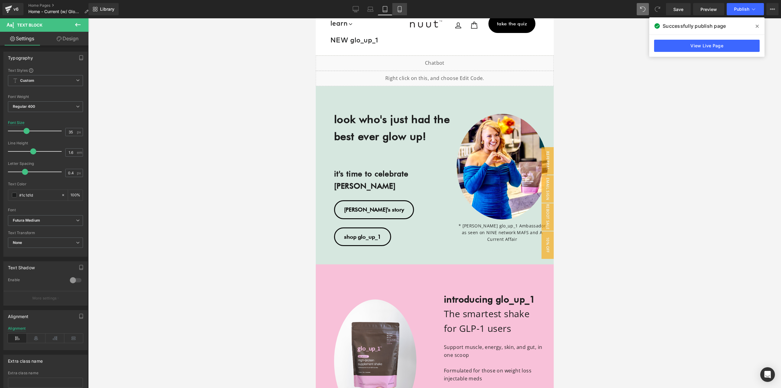
click at [401, 9] on icon at bounding box center [400, 9] width 6 height 6
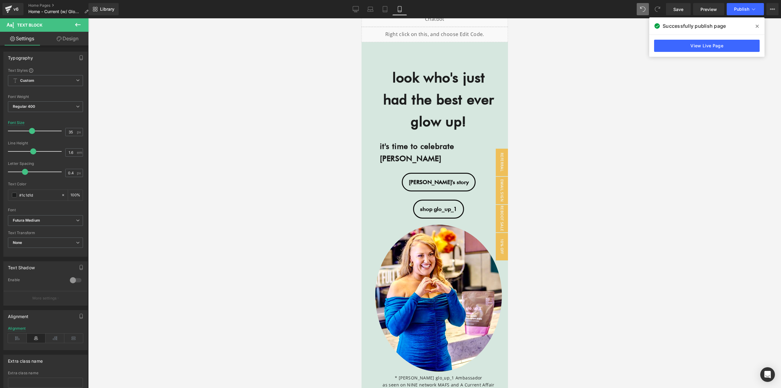
scroll to position [0, 0]
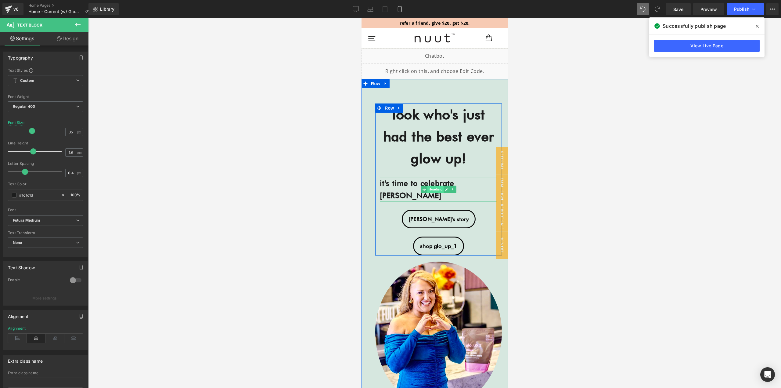
click at [431, 185] on span "Heading" at bounding box center [435, 188] width 16 height 7
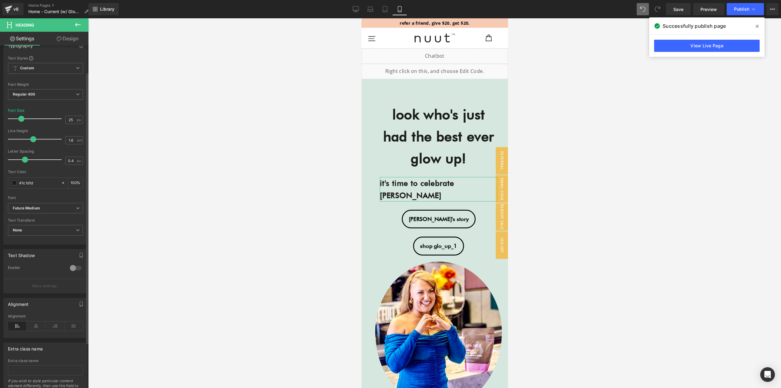
scroll to position [61, 0]
click at [40, 325] on icon at bounding box center [36, 323] width 19 height 9
click at [356, 7] on icon at bounding box center [356, 9] width 6 height 6
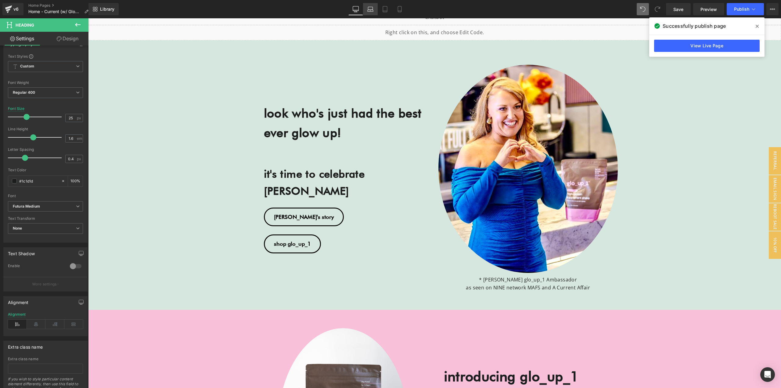
click at [376, 10] on link "Laptop" at bounding box center [370, 9] width 15 height 12
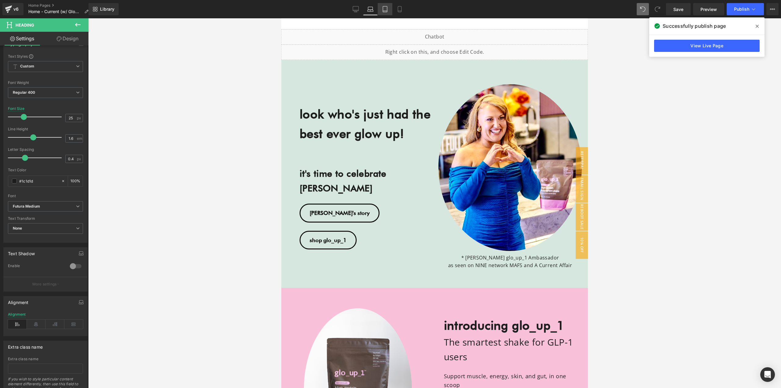
click at [387, 9] on icon at bounding box center [385, 9] width 4 height 6
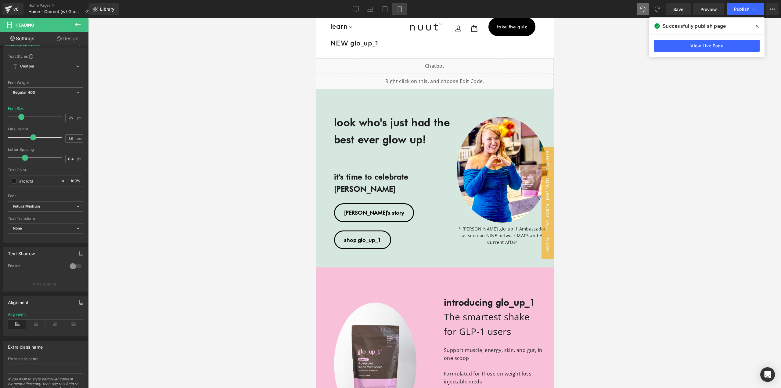
click at [398, 8] on icon at bounding box center [400, 9] width 6 height 6
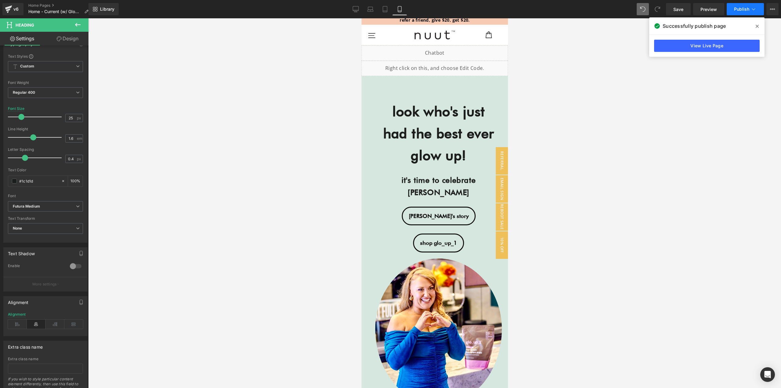
click at [740, 11] on span "Publish" at bounding box center [741, 9] width 15 height 5
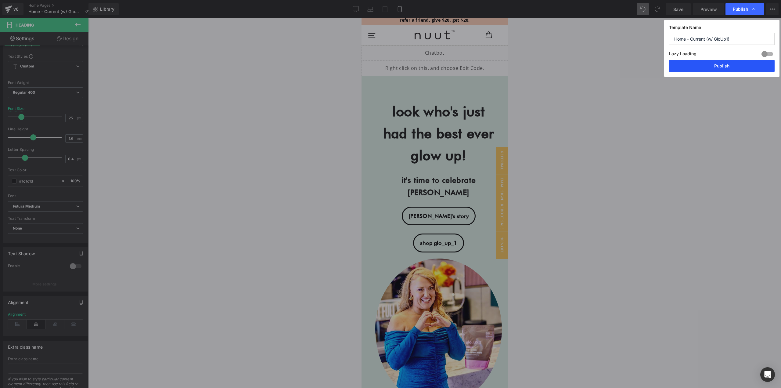
click at [722, 68] on button "Publish" at bounding box center [722, 66] width 106 height 12
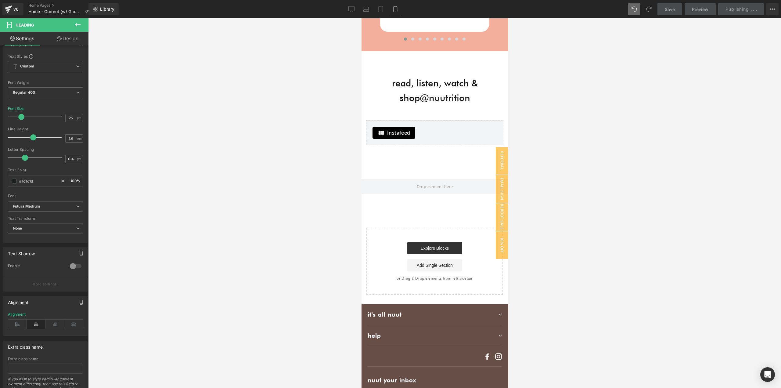
scroll to position [4341, 0]
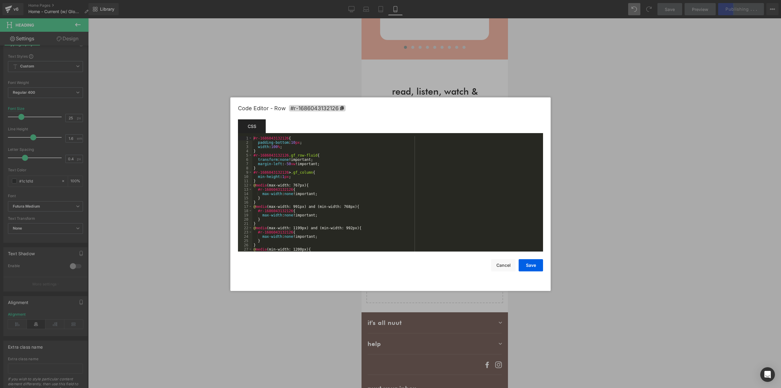
click at [414, 0] on div "Heading You are previewing how the will restyle your page. You can not edit Ele…" at bounding box center [390, 0] width 781 height 0
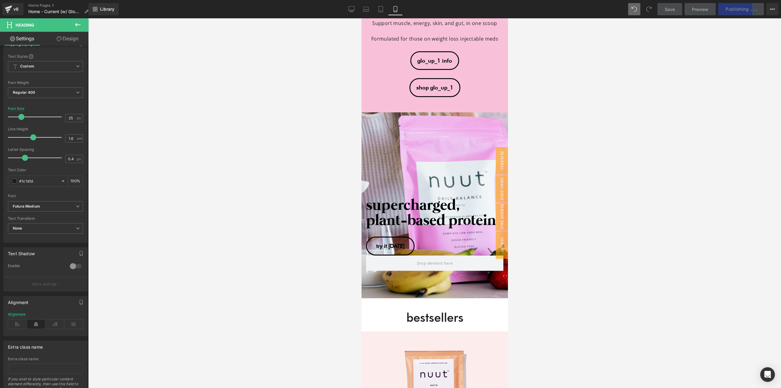
scroll to position [0, 0]
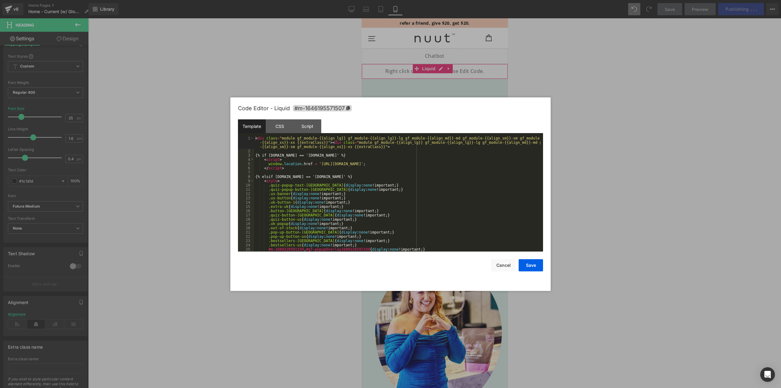
click at [393, 0] on div "Heading You are previewing how the will restyle your page. You can not edit Ele…" at bounding box center [390, 0] width 781 height 0
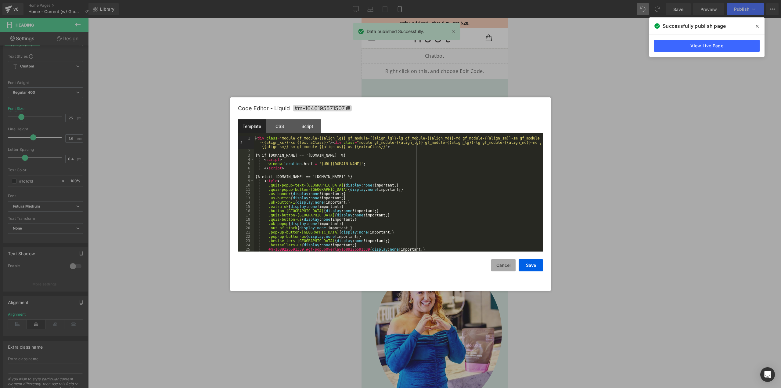
click at [500, 264] on button "Cancel" at bounding box center [503, 265] width 24 height 12
